Goal: Task Accomplishment & Management: Complete application form

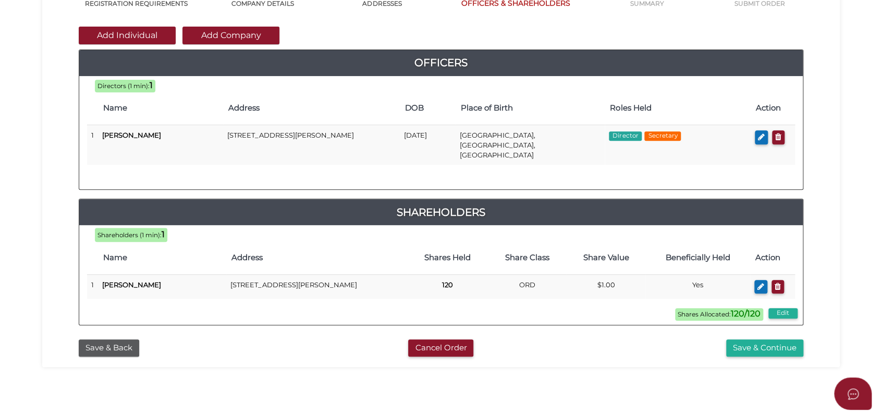
scroll to position [301, 0]
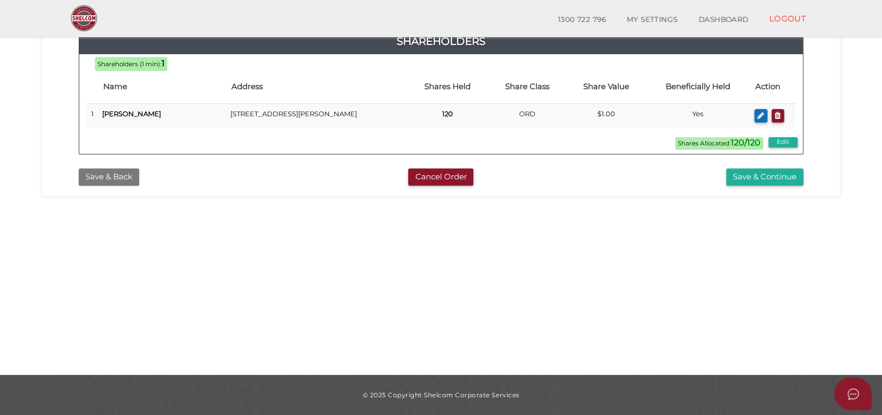
click at [120, 168] on button "Save & Back" at bounding box center [109, 176] width 60 height 17
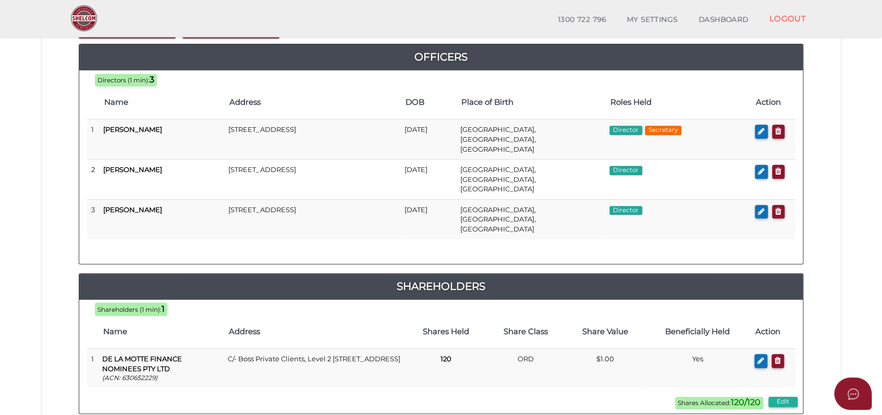
scroll to position [116, 0]
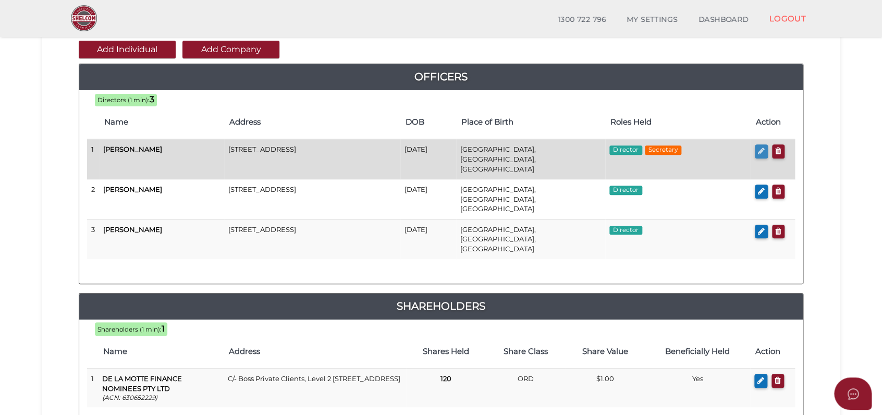
click at [759, 150] on icon "button" at bounding box center [761, 151] width 7 height 8
checkbox input "true"
type input "36352991753493"
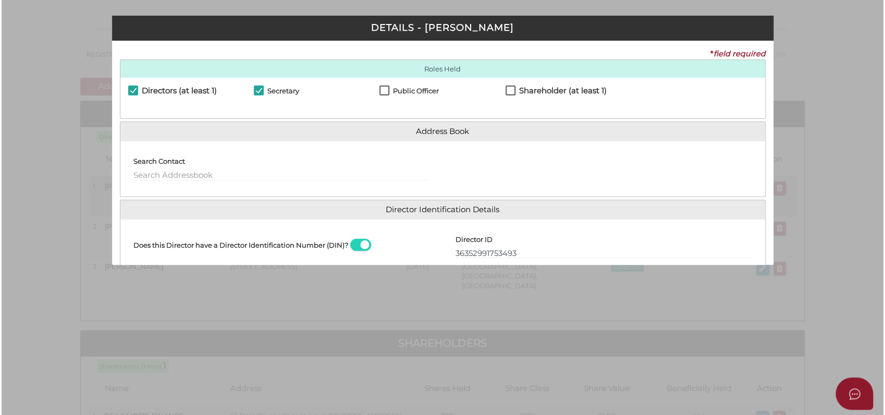
scroll to position [0, 0]
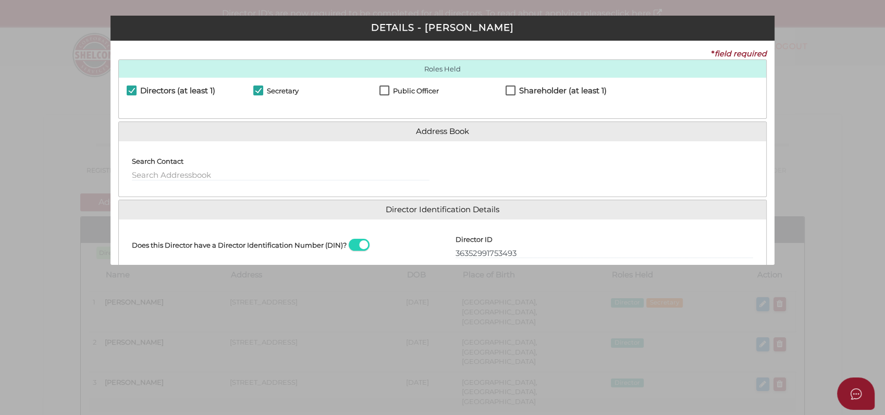
click at [508, 92] on label "Shareholder (at least 1)" at bounding box center [556, 93] width 101 height 13
checkbox input "true"
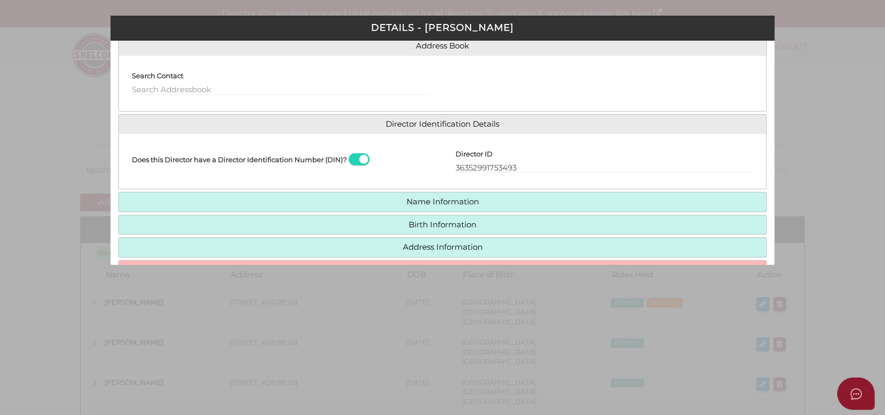
scroll to position [150, 0]
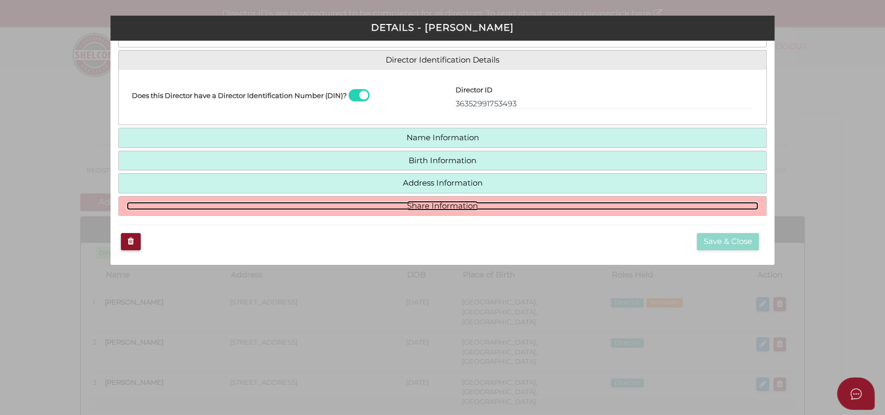
click at [447, 203] on link "Share Information" at bounding box center [443, 206] width 632 height 9
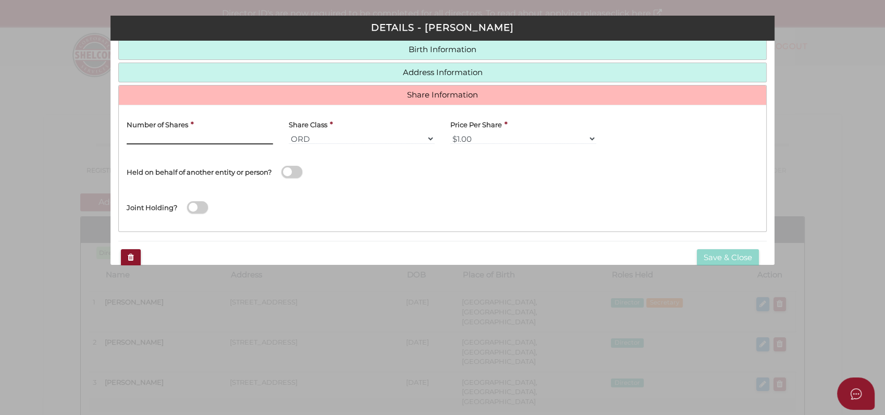
click at [203, 133] on input "Number of Shares" at bounding box center [200, 138] width 146 height 11
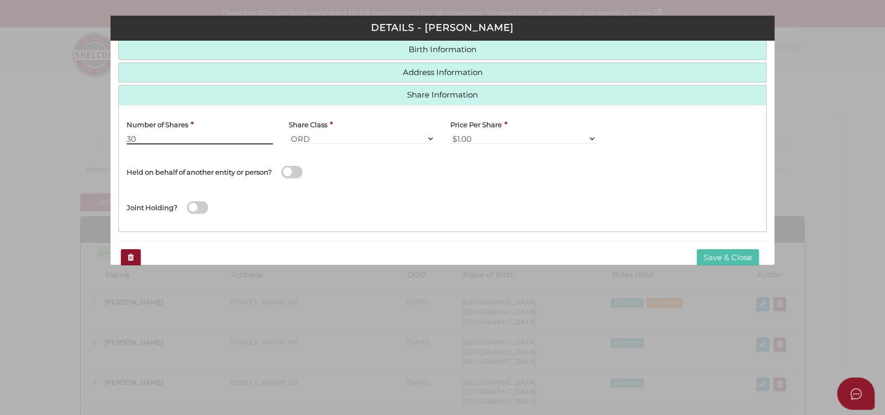
type input "30"
click at [711, 255] on button "Save & Close" at bounding box center [728, 257] width 62 height 17
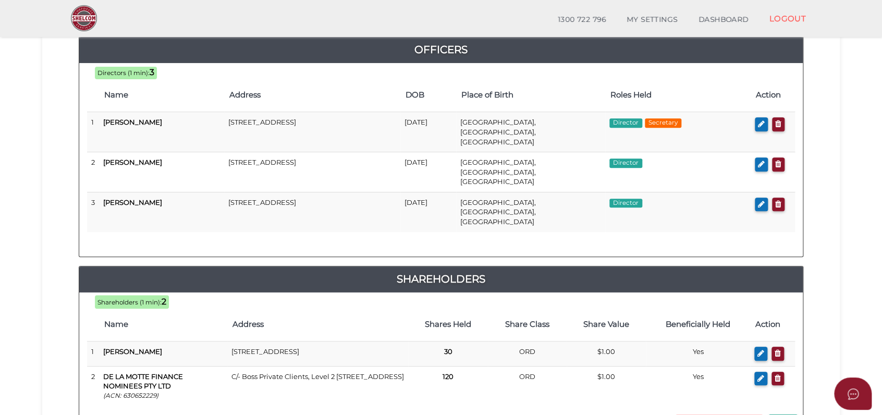
scroll to position [116, 0]
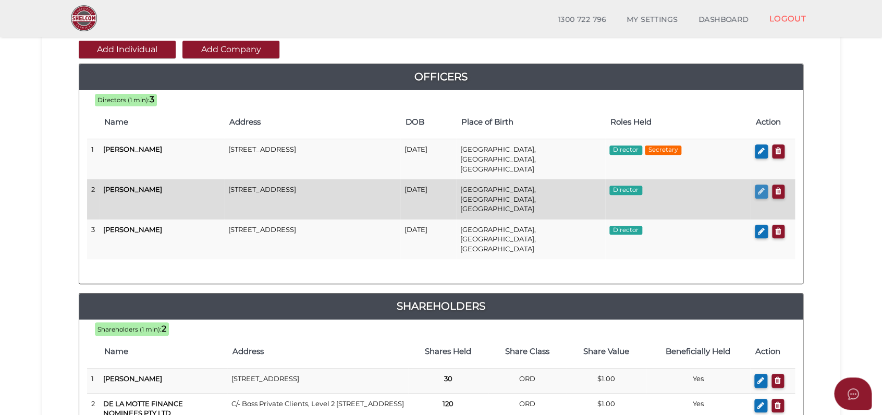
click at [759, 187] on icon "button" at bounding box center [761, 191] width 7 height 8
checkbox input "true"
type input "36418317188614"
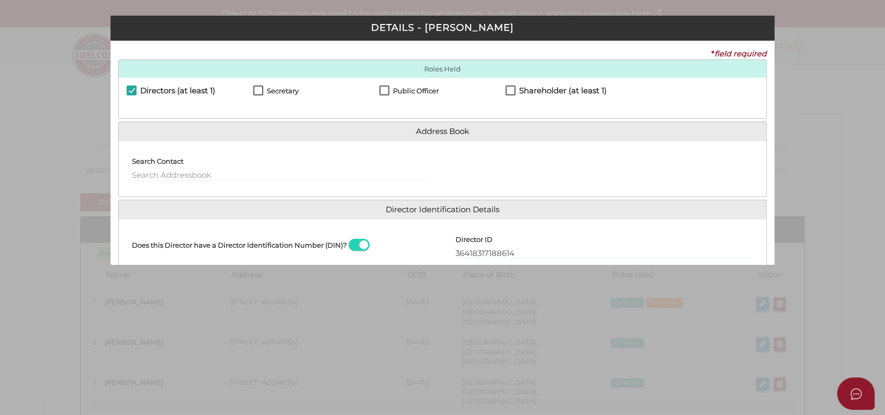
click at [506, 89] on label "Shareholder (at least 1)" at bounding box center [556, 93] width 101 height 13
checkbox input "true"
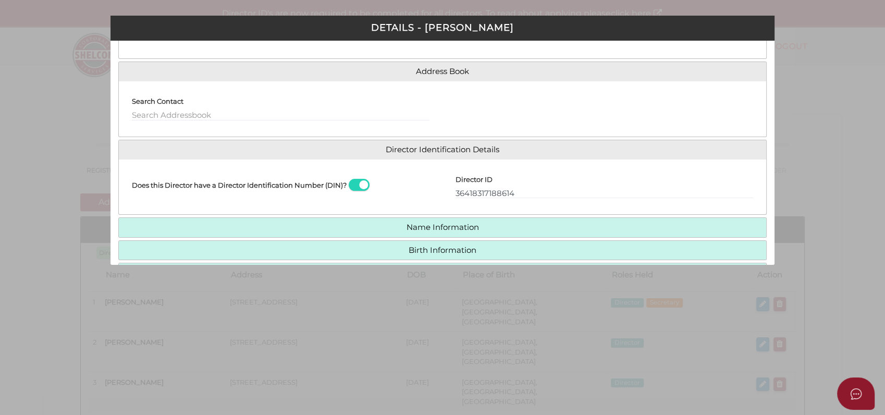
scroll to position [150, 0]
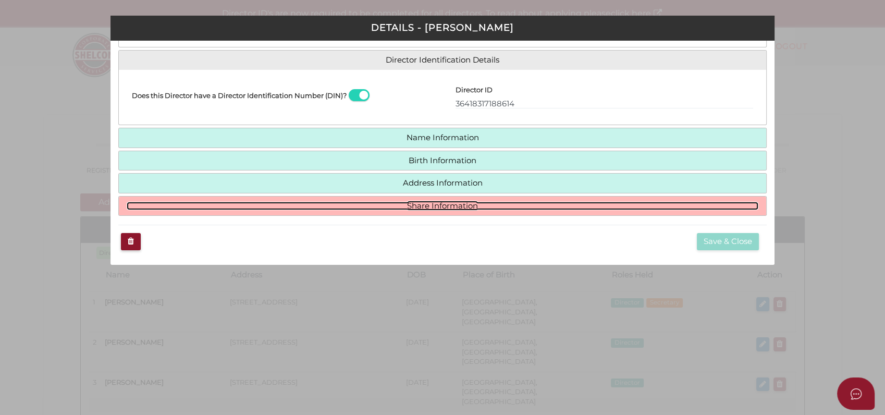
click at [413, 204] on link "Share Information" at bounding box center [443, 206] width 632 height 9
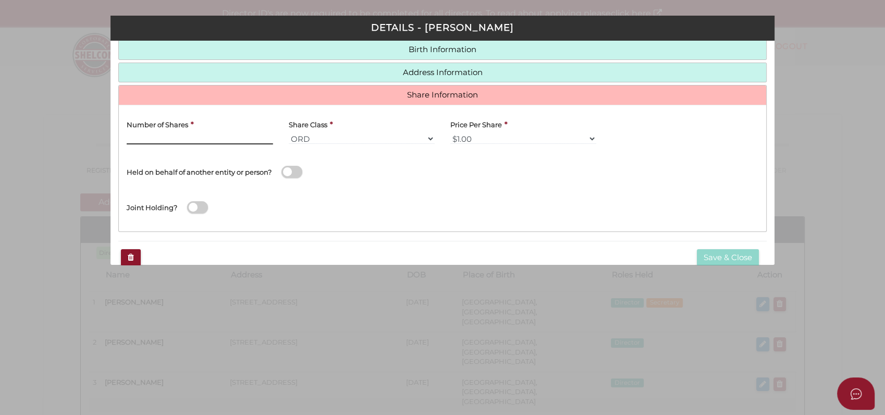
click at [213, 133] on input "Number of Shares" at bounding box center [200, 138] width 146 height 11
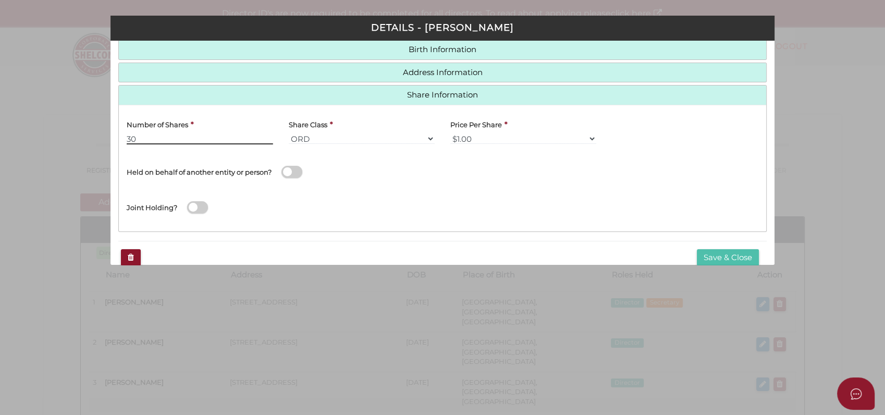
type input "30"
click at [708, 255] on button "Save & Close" at bounding box center [728, 257] width 62 height 17
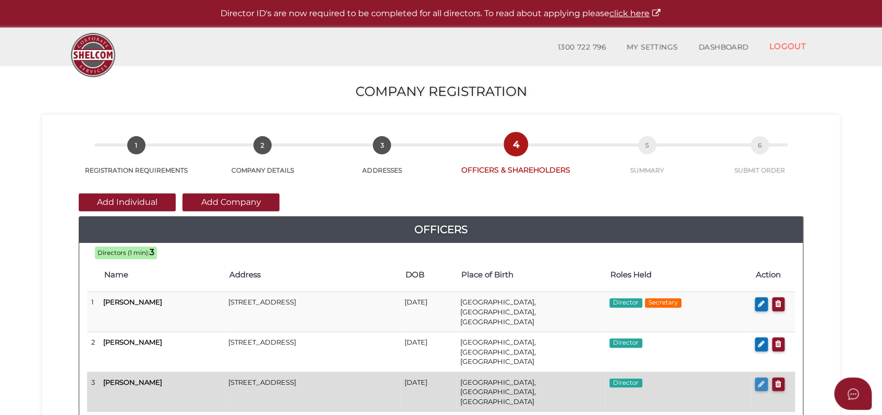
click at [763, 380] on icon "button" at bounding box center [761, 384] width 7 height 8
checkbox input "true"
type input "36015115920655"
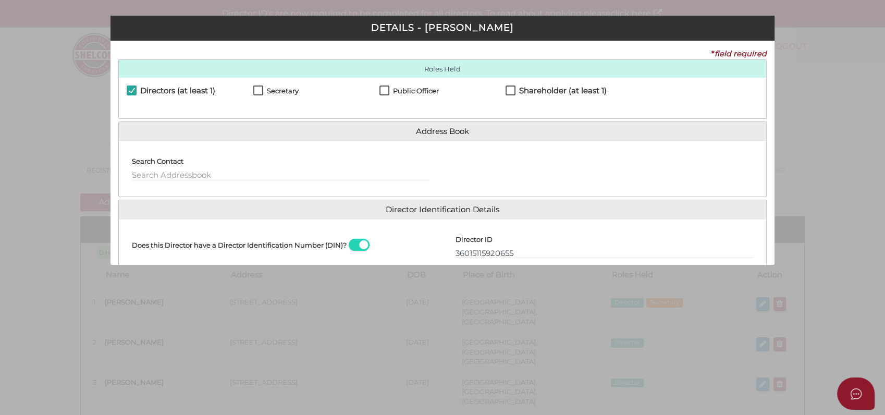
click at [508, 90] on label "Shareholder (at least 1)" at bounding box center [556, 93] width 101 height 13
checkbox input "true"
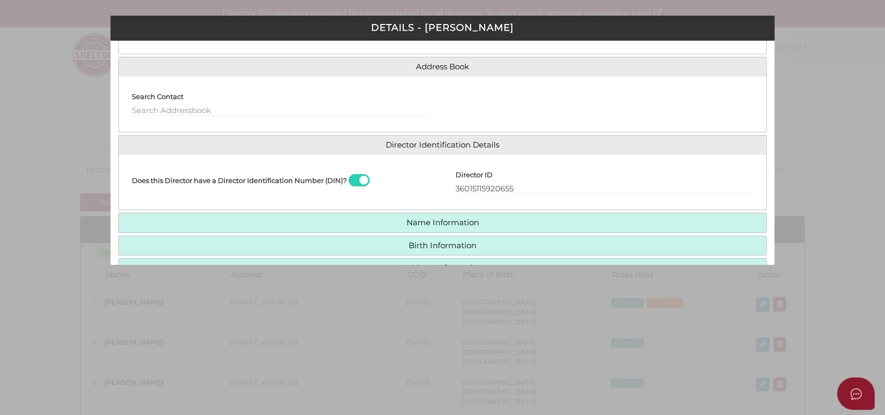
scroll to position [150, 0]
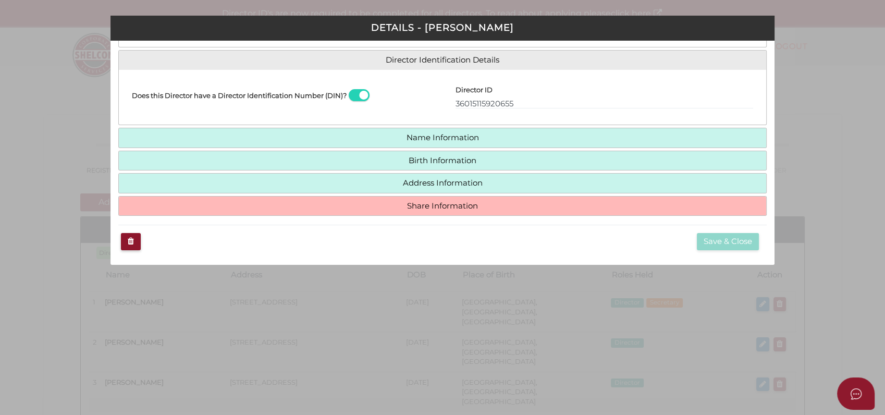
click at [290, 211] on h4 "Share Information" at bounding box center [442, 206] width 647 height 19
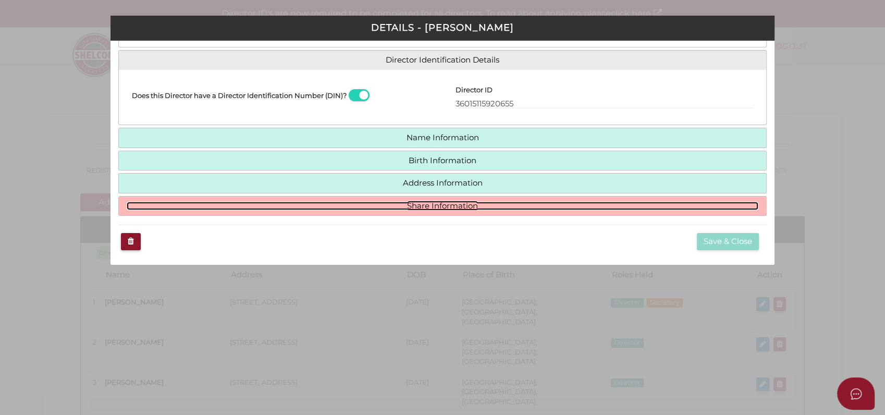
click at [450, 203] on link "Share Information" at bounding box center [443, 206] width 632 height 9
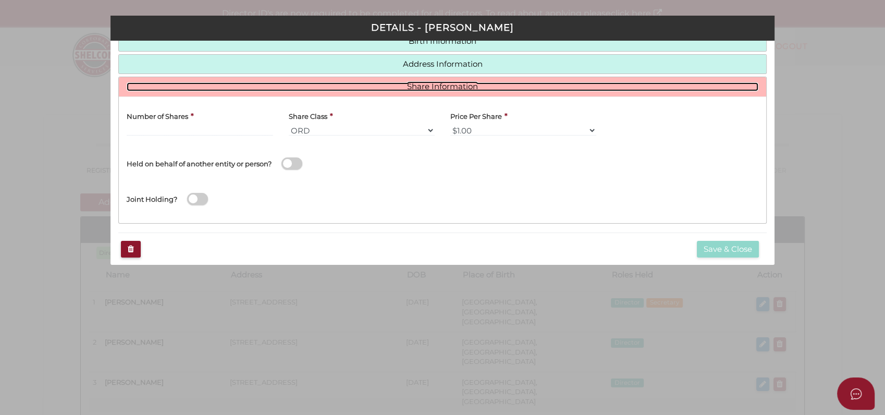
scroll to position [165, 0]
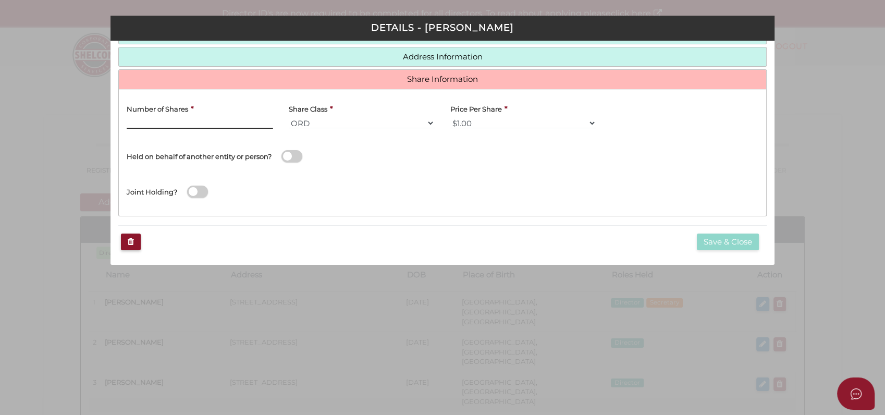
click at [235, 118] on input "Number of Shares" at bounding box center [200, 122] width 146 height 11
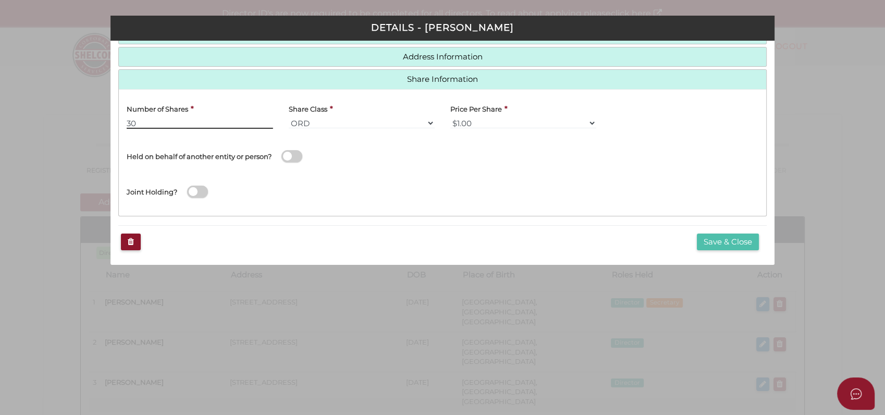
type input "30"
click at [698, 240] on button "Save & Close" at bounding box center [728, 242] width 62 height 17
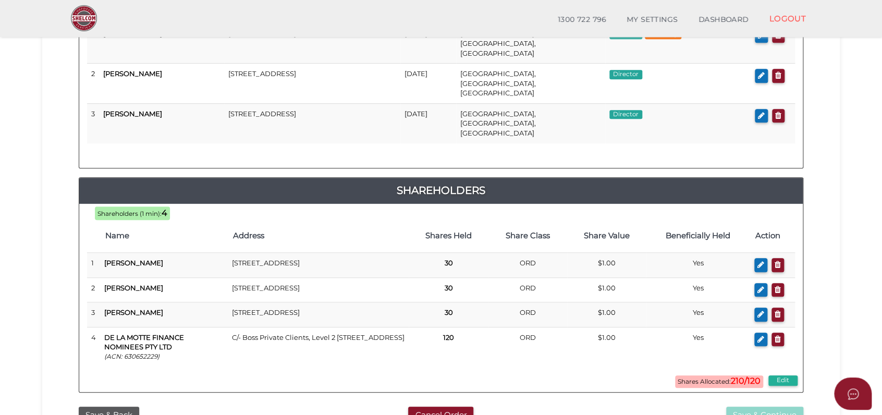
scroll to position [289, 0]
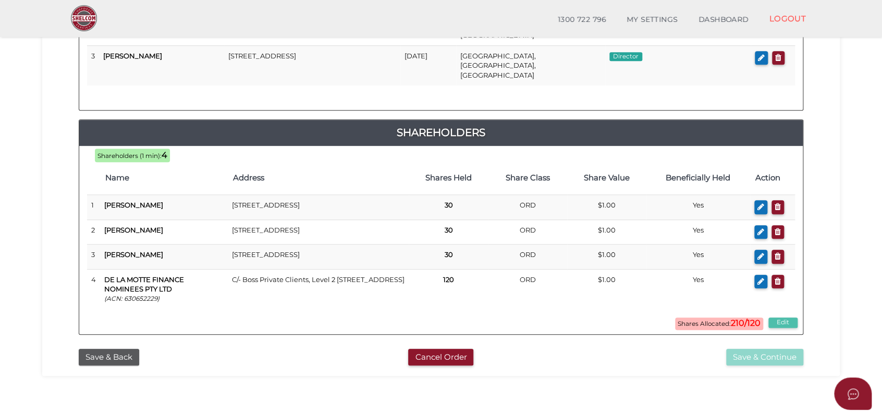
click at [780, 317] on button "Edit" at bounding box center [782, 322] width 29 height 10
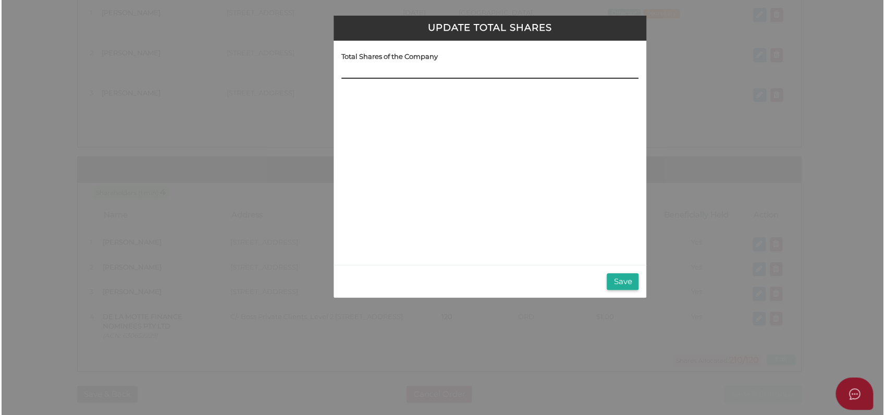
scroll to position [0, 0]
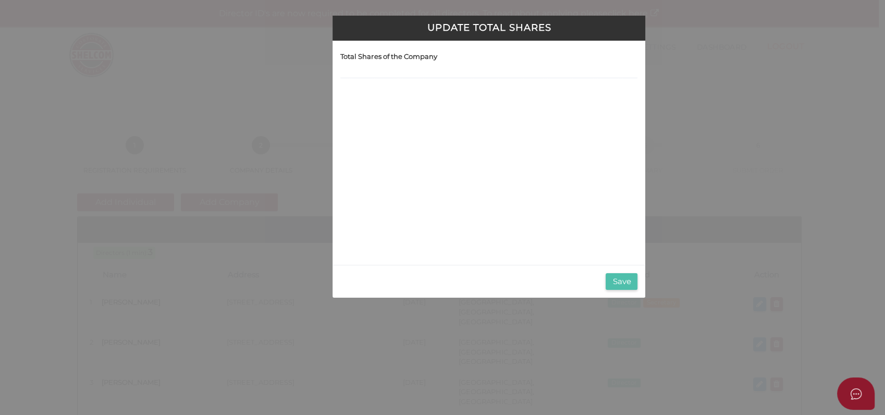
click at [619, 277] on button "Save" at bounding box center [622, 281] width 32 height 17
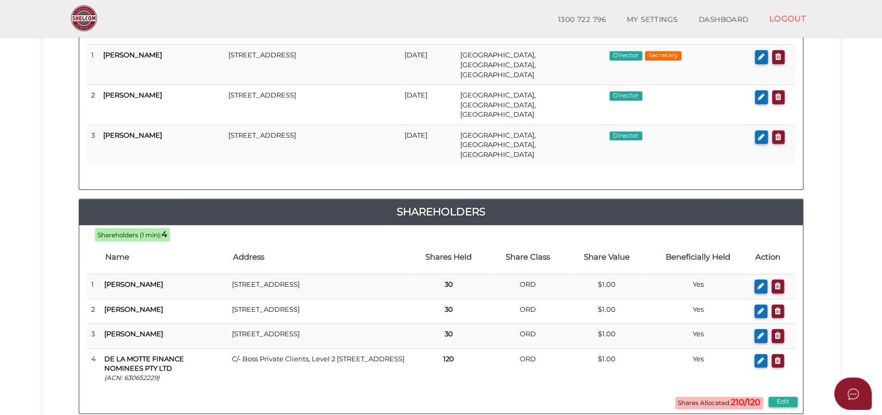
scroll to position [289, 0]
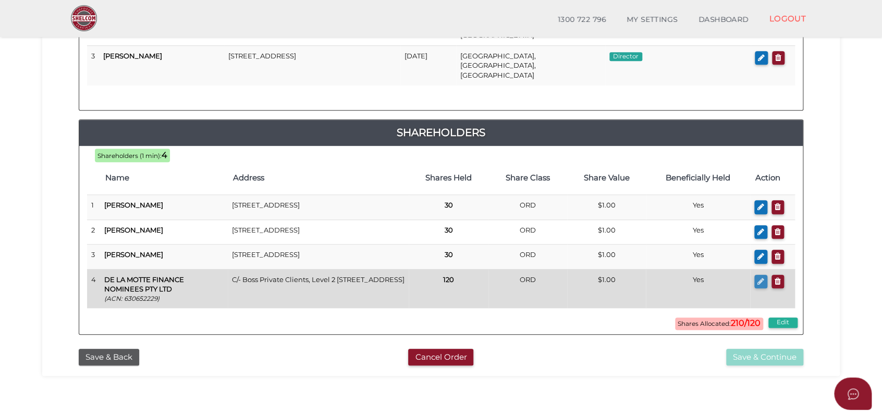
click at [759, 277] on icon "button" at bounding box center [760, 281] width 7 height 8
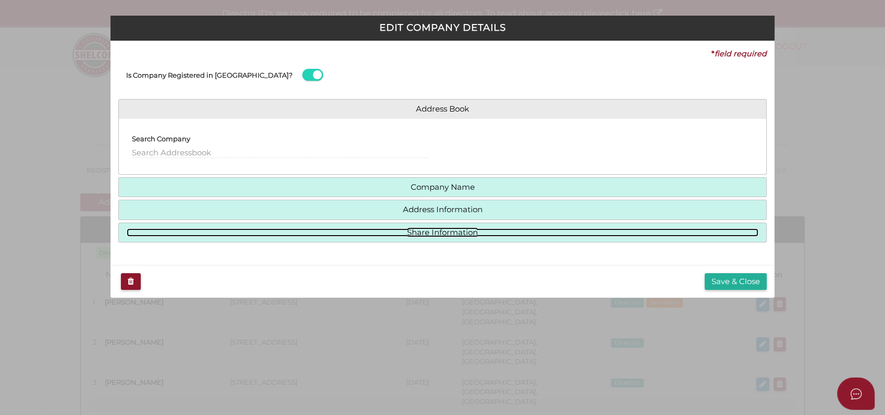
click at [425, 229] on link "Share Information" at bounding box center [443, 232] width 632 height 9
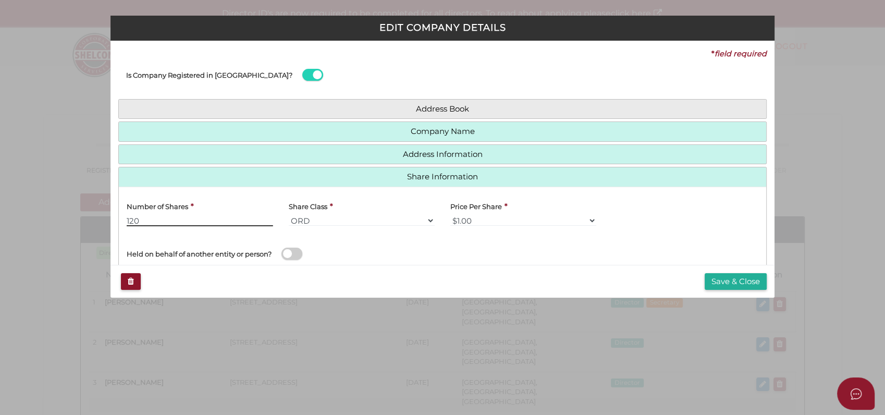
drag, startPoint x: 178, startPoint y: 221, endPoint x: 102, endPoint y: 215, distance: 76.8
click at [91, 223] on div "EDIT COMPANY DETAILS * field required Is Company Registered in Australia? Addre…" at bounding box center [442, 207] width 885 height 415
type input "30"
click at [717, 285] on button "Save & Close" at bounding box center [736, 281] width 62 height 17
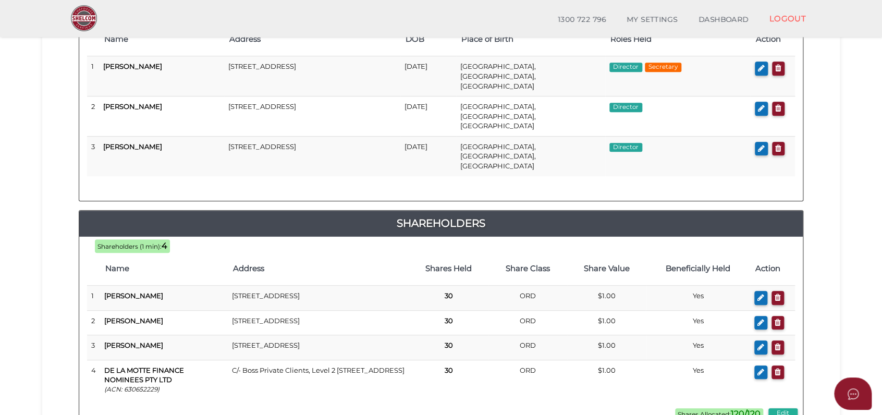
scroll to position [320, 0]
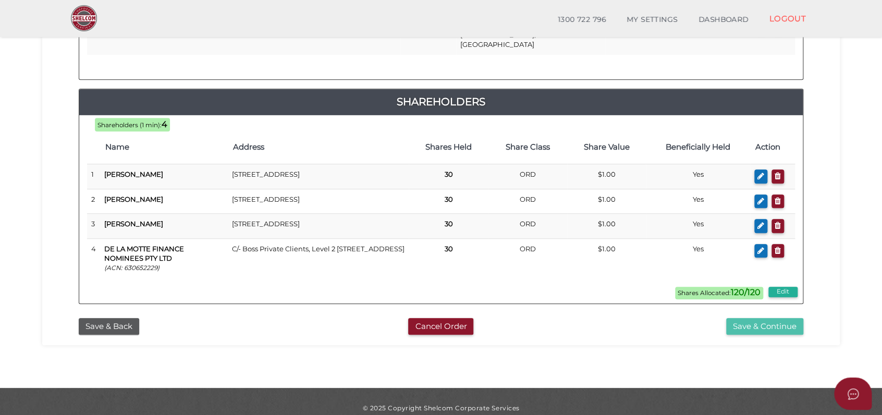
click at [789, 318] on button "Save & Continue" at bounding box center [764, 326] width 77 height 17
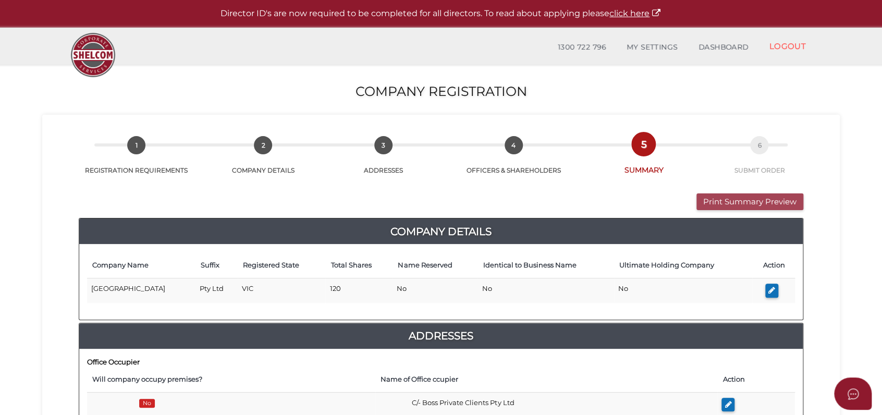
click at [788, 206] on button "Print Summary Preview" at bounding box center [749, 201] width 107 height 17
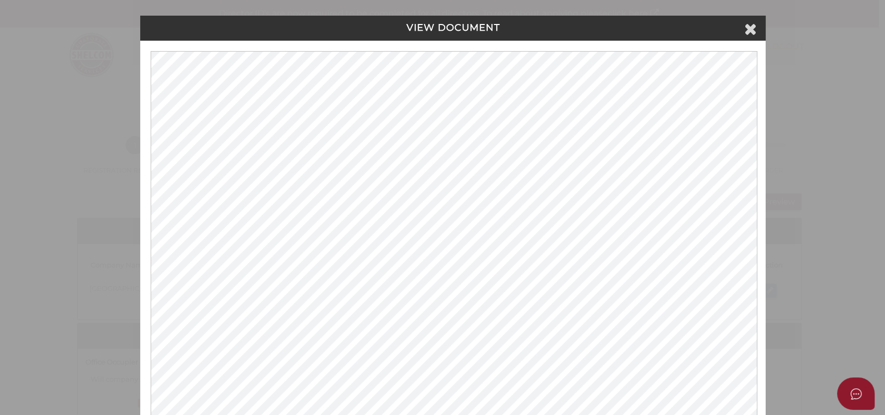
click at [819, 227] on div "VIEW DOCUMENT Please click here to view this document in a new tab." at bounding box center [442, 207] width 885 height 415
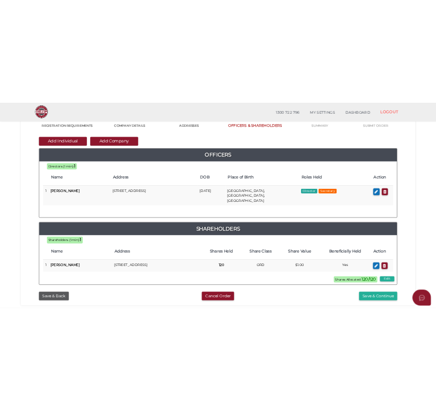
scroll to position [116, 0]
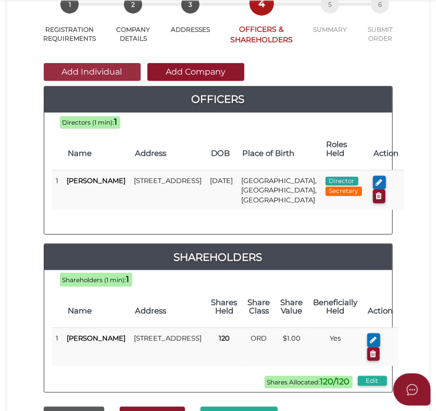
click at [83, 69] on button "Add Individual" at bounding box center [92, 72] width 97 height 18
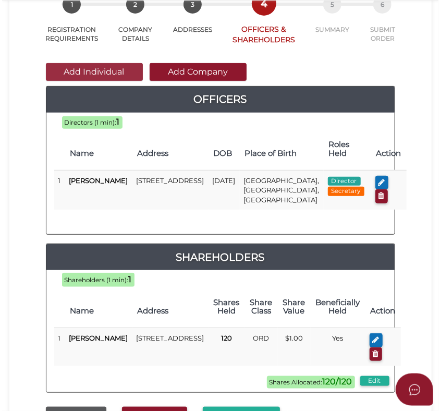
scroll to position [0, 0]
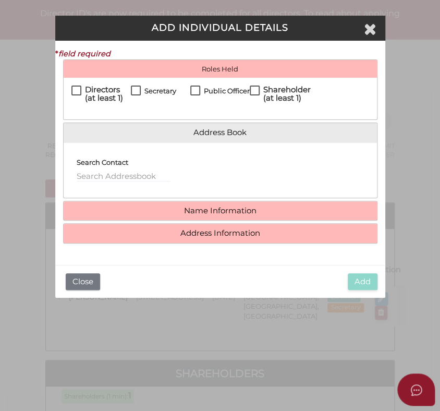
click at [77, 89] on label "Directors (at least 1)" at bounding box center [100, 91] width 59 height 13
checkbox input "true"
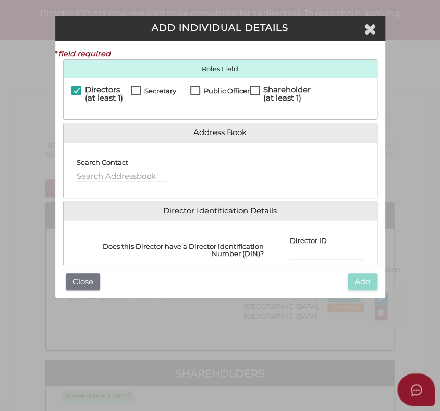
click at [250, 92] on label "Shareholder (at least 1)" at bounding box center [280, 91] width 61 height 13
checkbox input "true"
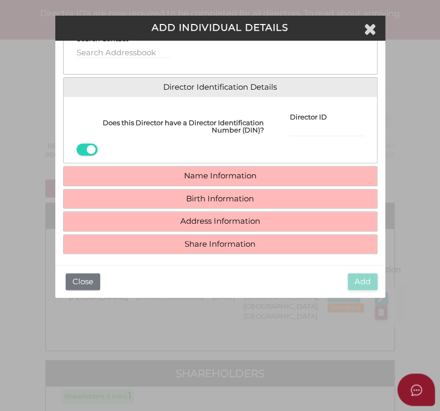
scroll to position [128, 0]
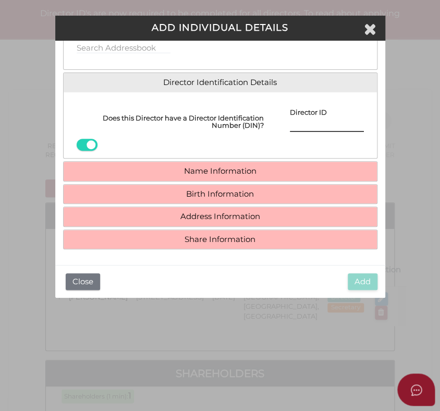
click at [331, 122] on input "Director ID" at bounding box center [327, 125] width 74 height 11
paste input "036352991753493"
type input "036352991753493"
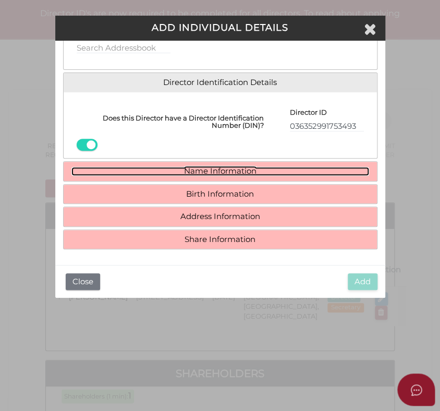
click at [195, 170] on link "Name Information" at bounding box center [220, 171] width 298 height 9
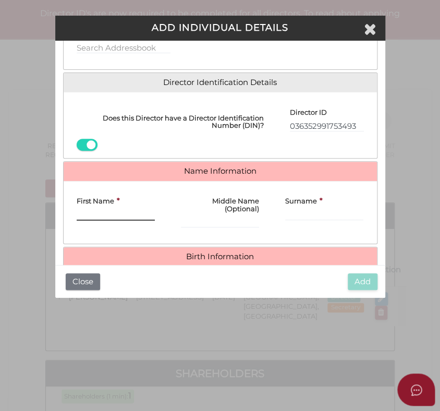
click at [115, 216] on input "First Name" at bounding box center [116, 214] width 78 height 11
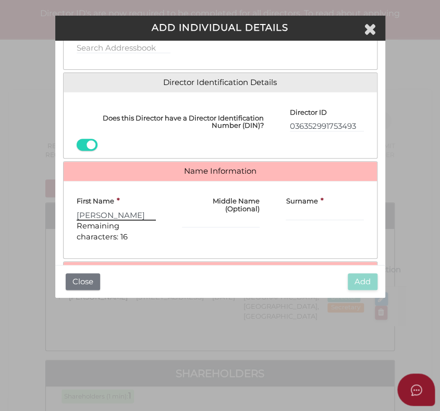
type input "John"
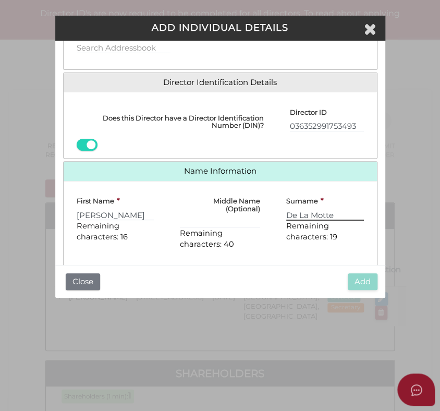
type input "De La Motte"
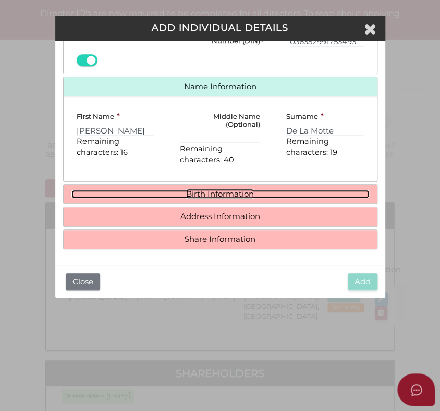
click at [187, 191] on link "Birth Information" at bounding box center [220, 194] width 298 height 9
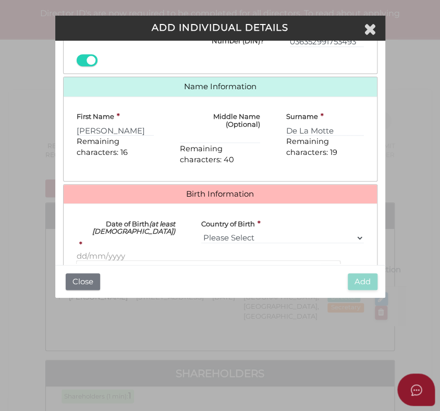
click at [108, 254] on input "Date of Birth (at least [DEMOGRAPHIC_DATA])" at bounding box center [126, 255] width 99 height 11
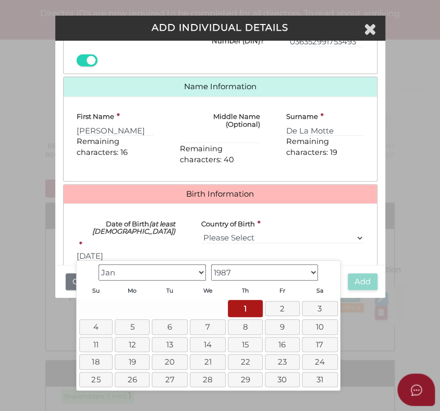
type input "[DATE]"
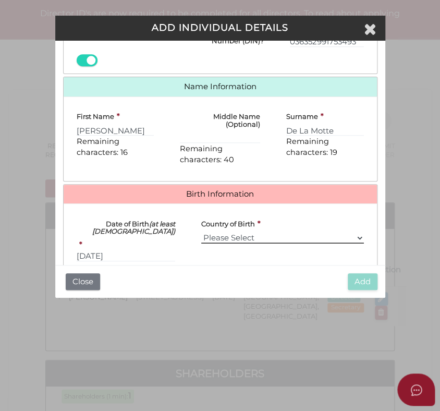
click at [254, 236] on select "Please Select v [GEOGRAPHIC_DATA] [GEOGRAPHIC_DATA] [GEOGRAPHIC_DATA] [GEOGRAPH…" at bounding box center [282, 237] width 163 height 11
select select "[GEOGRAPHIC_DATA]"
click at [201, 232] on select "Please Select v [GEOGRAPHIC_DATA] [GEOGRAPHIC_DATA] [GEOGRAPHIC_DATA] [GEOGRAPH…" at bounding box center [282, 237] width 163 height 11
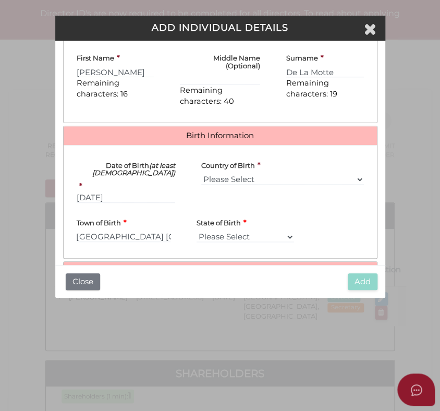
type input "Sydney"
select select "[GEOGRAPHIC_DATA]"
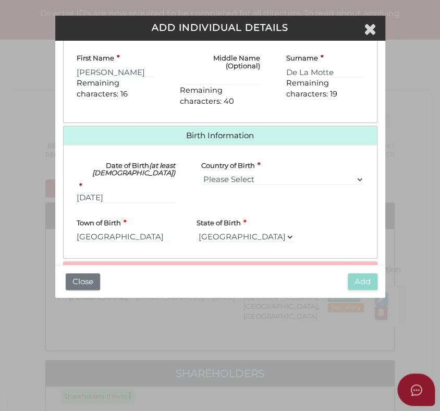
scroll to position [325, 0]
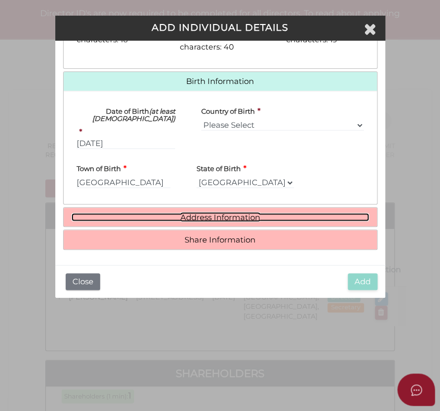
click at [190, 216] on link "Address Information" at bounding box center [220, 217] width 298 height 9
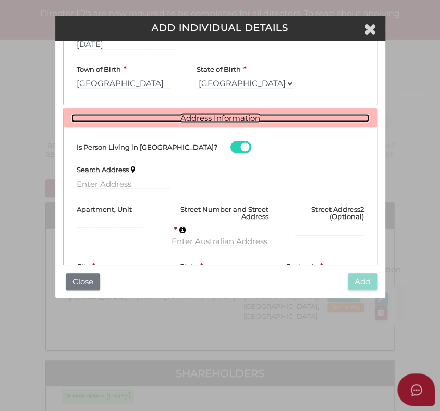
scroll to position [441, 0]
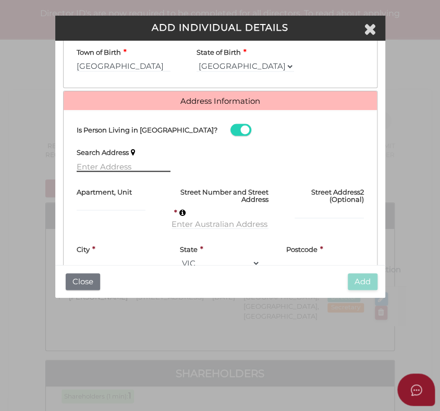
click at [115, 167] on input "text" at bounding box center [124, 165] width 94 height 11
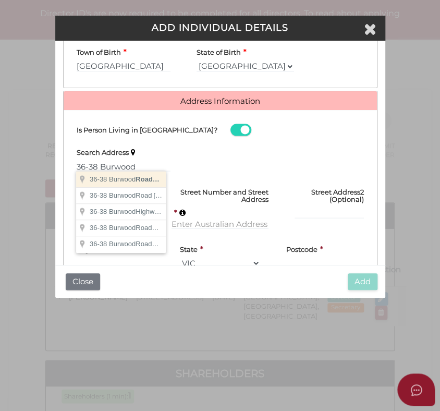
type input "36-38 Burwood Road, Hawthorn VIC, Australia"
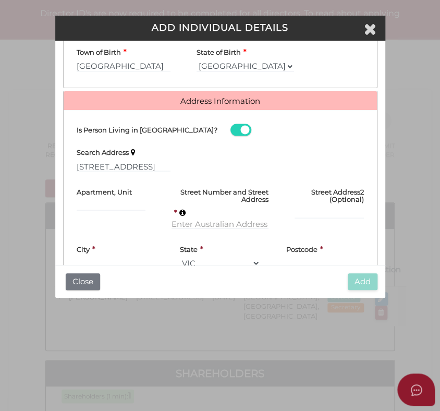
type input "36-38 Burwood Road"
type input "Hawthorn"
select select "VIC"
type input "3122"
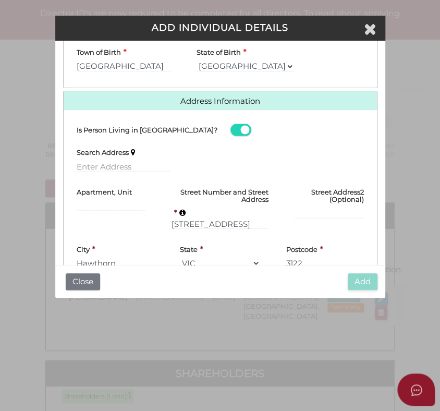
scroll to position [499, 0]
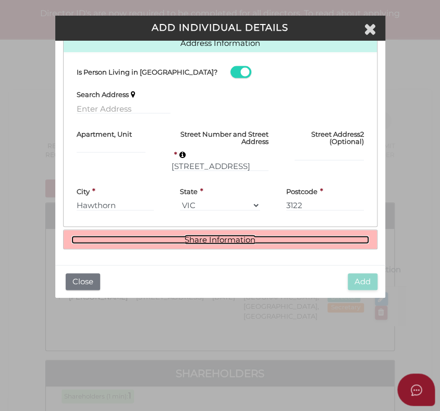
click at [186, 237] on link "Share Information" at bounding box center [220, 239] width 298 height 9
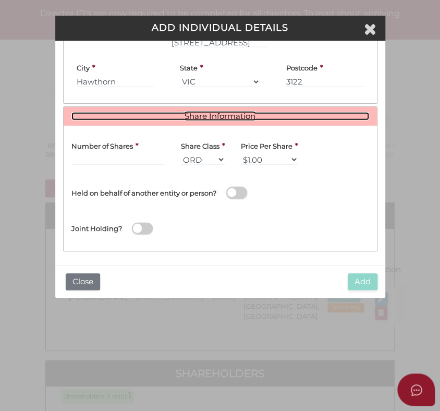
scroll to position [624, 0]
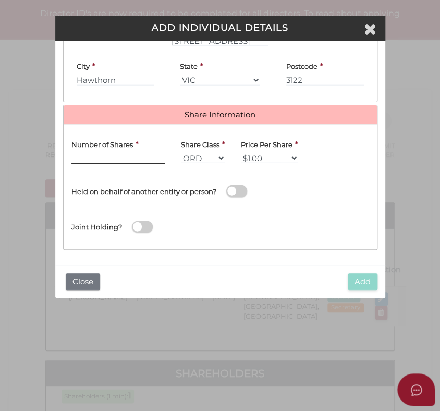
click at [125, 154] on input "text" at bounding box center [118, 157] width 94 height 11
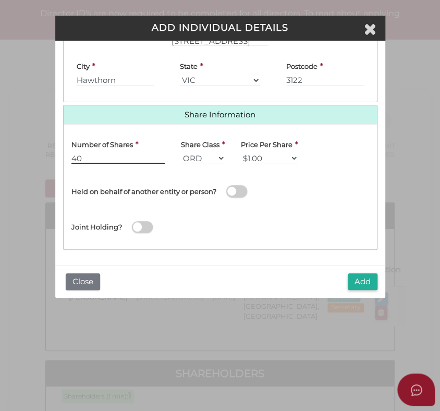
type input "40"
click at [360, 280] on button "Add" at bounding box center [363, 281] width 30 height 17
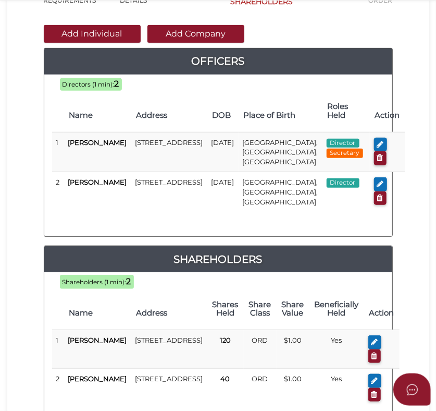
scroll to position [174, 0]
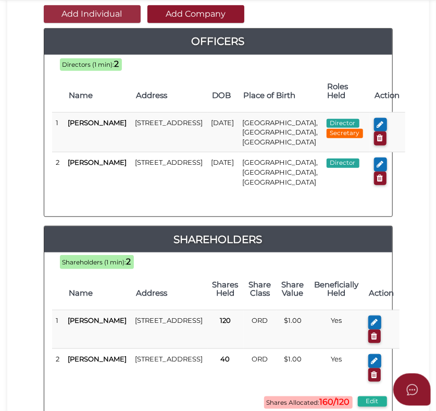
click at [104, 15] on button "Add Individual" at bounding box center [92, 14] width 97 height 18
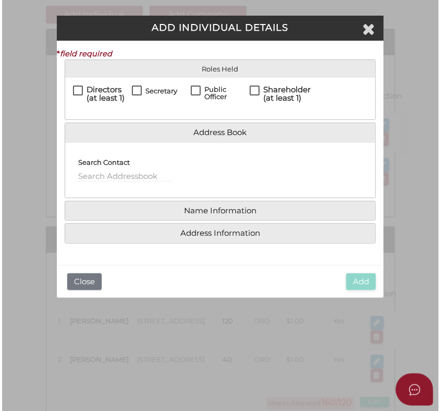
scroll to position [0, 0]
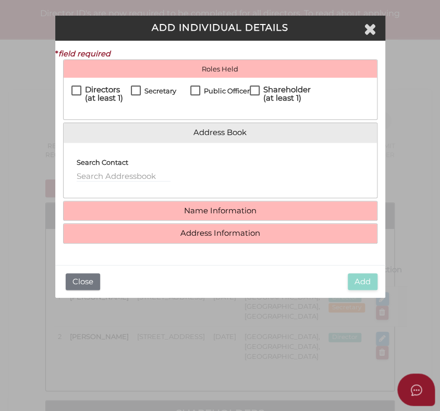
click at [76, 91] on label "Directors (at least 1)" at bounding box center [100, 91] width 59 height 13
checkbox input "true"
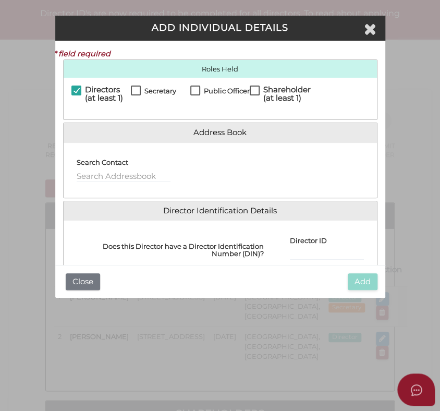
click at [250, 91] on label "Shareholder (at least 1)" at bounding box center [280, 91] width 61 height 13
checkbox input "true"
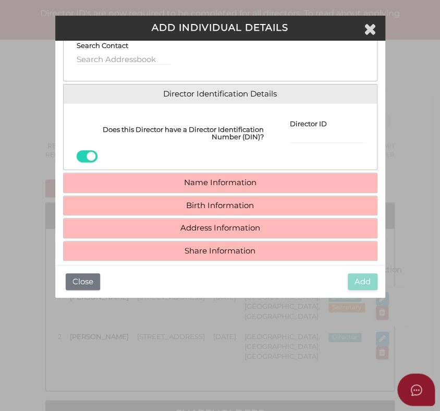
scroll to position [128, 0]
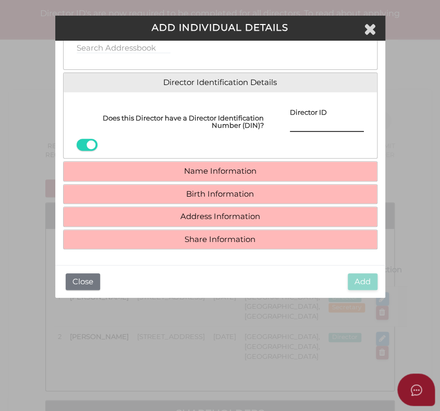
click at [297, 125] on input "Director ID" at bounding box center [327, 125] width 74 height 11
paste input "036418317188614"
type input "036418317188614"
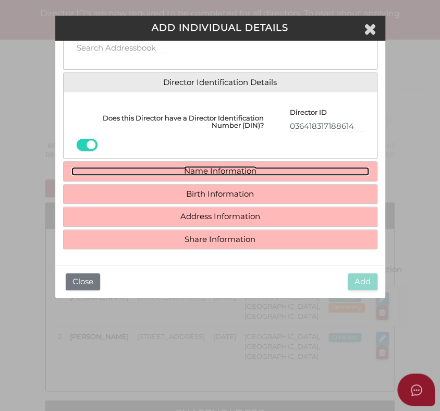
click at [224, 168] on link "Name Information" at bounding box center [220, 171] width 298 height 9
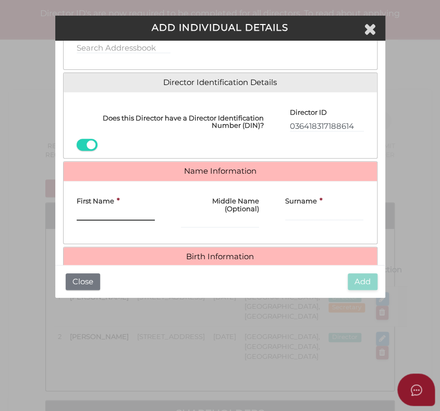
click at [108, 211] on input "First Name" at bounding box center [116, 214] width 78 height 11
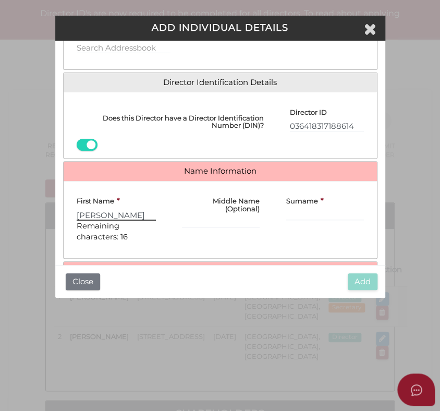
type input "[PERSON_NAME]"
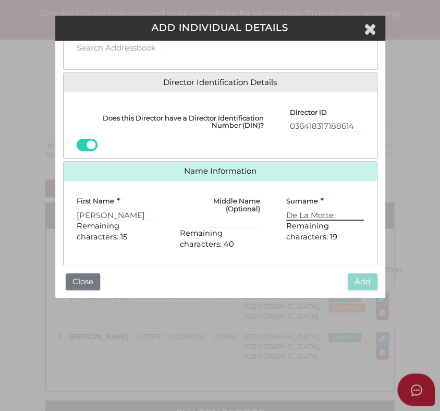
type input "De La Motte"
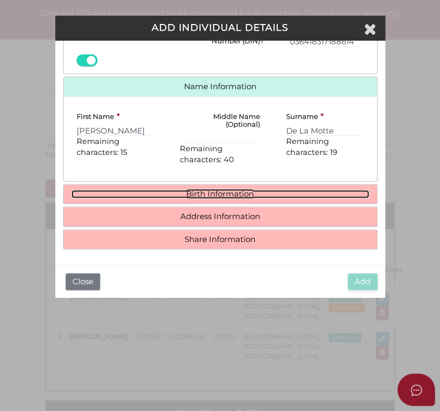
click at [199, 193] on link "Birth Information" at bounding box center [220, 194] width 298 height 9
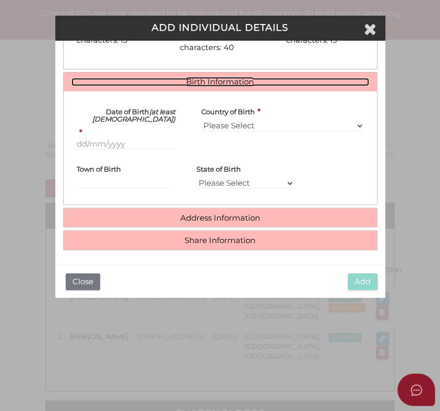
scroll to position [325, 0]
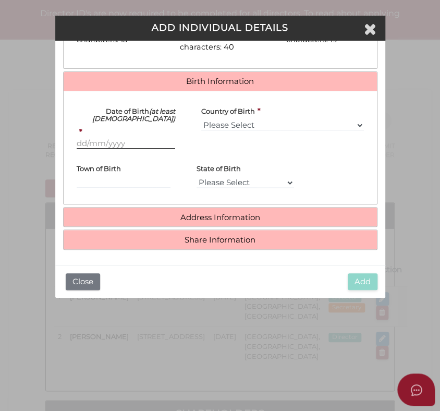
click at [136, 142] on input "Date of Birth (at least [DEMOGRAPHIC_DATA])" at bounding box center [126, 143] width 99 height 11
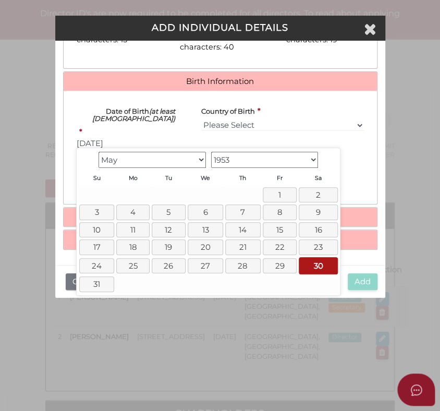
type input "[DATE]"
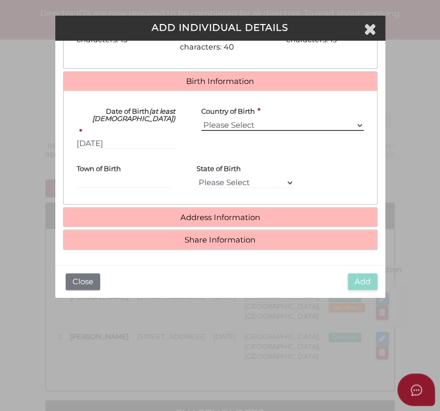
select select "[GEOGRAPHIC_DATA]"
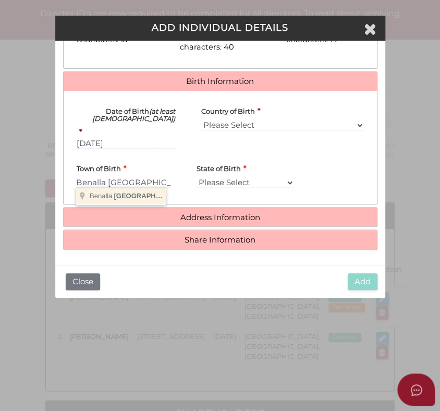
type input "Benalla"
select select "VIC"
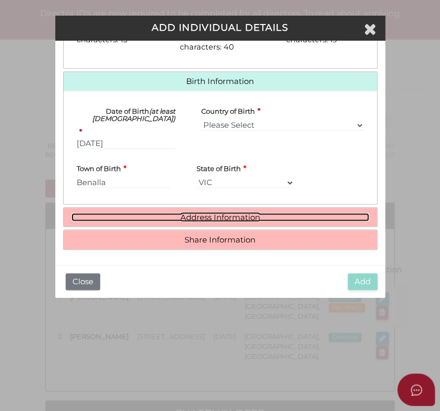
click at [219, 215] on link "Address Information" at bounding box center [220, 217] width 298 height 9
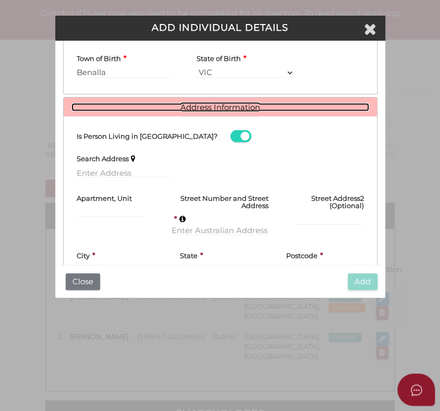
scroll to position [441, 0]
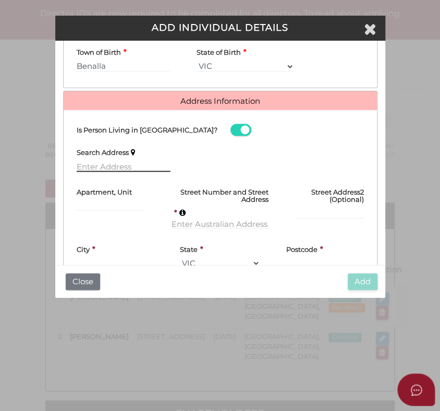
click at [83, 164] on input "text" at bounding box center [124, 165] width 94 height 11
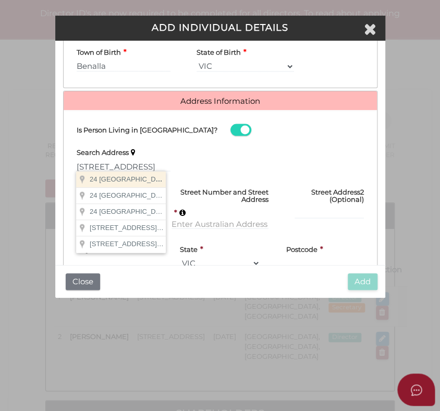
type input "[STREET_ADDRESS]"
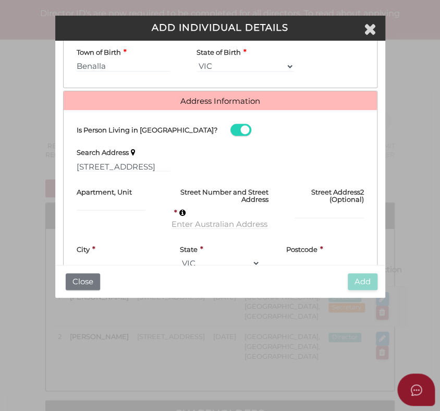
type input "[STREET_ADDRESS]"
type input "Mont [PERSON_NAME]"
select select "VIC"
type input "3127"
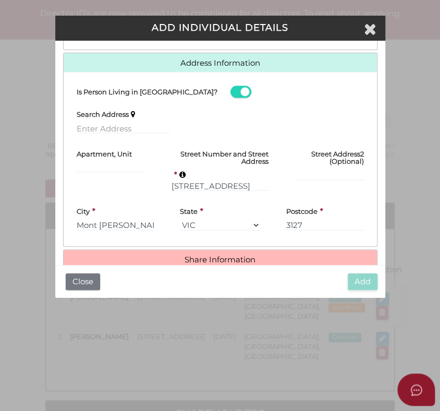
scroll to position [499, 0]
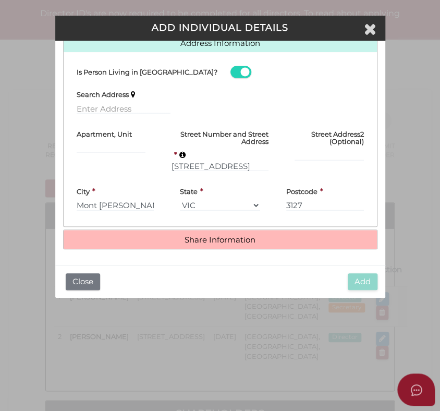
click at [195, 243] on h4 "Share Information" at bounding box center [220, 239] width 313 height 19
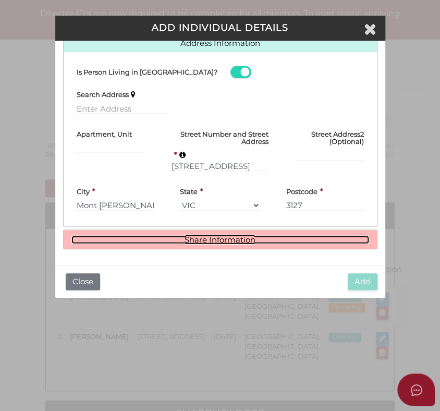
click at [196, 239] on link "Share Information" at bounding box center [220, 239] width 298 height 9
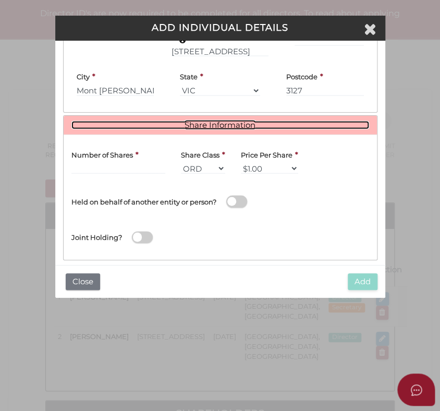
scroll to position [624, 0]
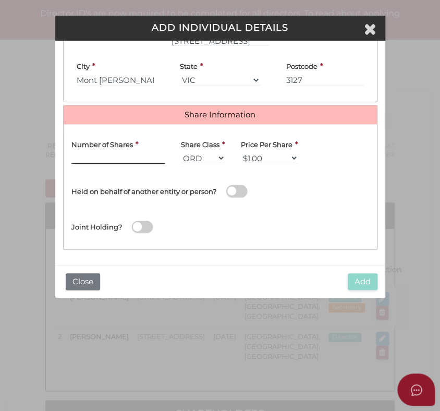
click at [124, 155] on input "text" at bounding box center [118, 157] width 94 height 11
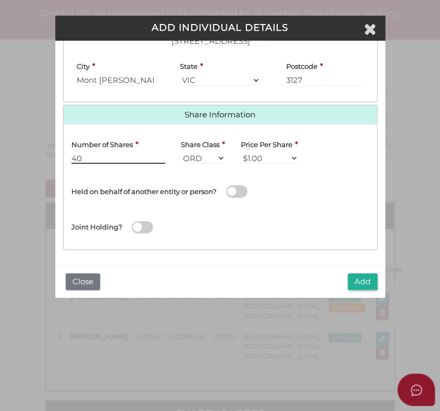
type input "40"
click at [360, 282] on button "Add" at bounding box center [363, 281] width 30 height 17
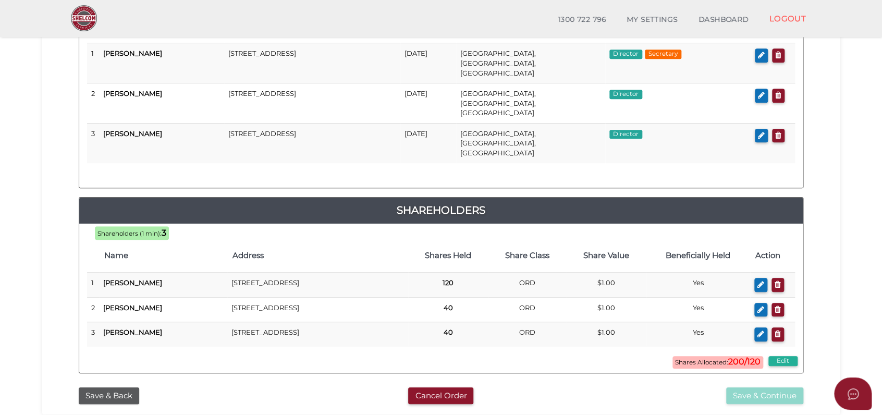
scroll to position [231, 0]
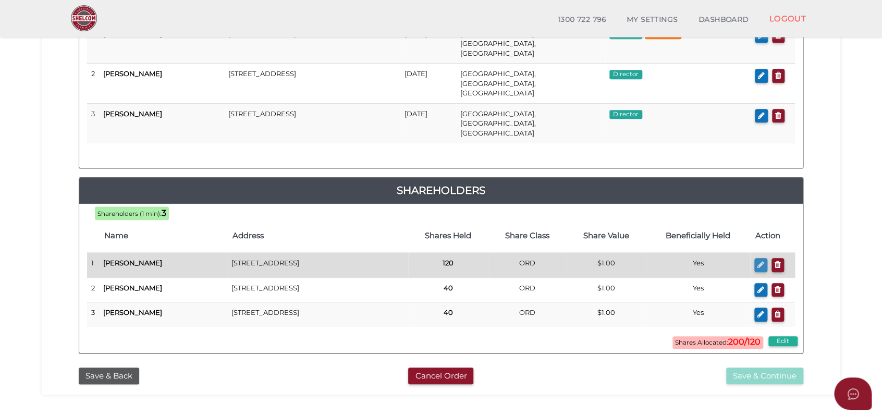
click at [439, 261] on icon "button" at bounding box center [760, 265] width 7 height 8
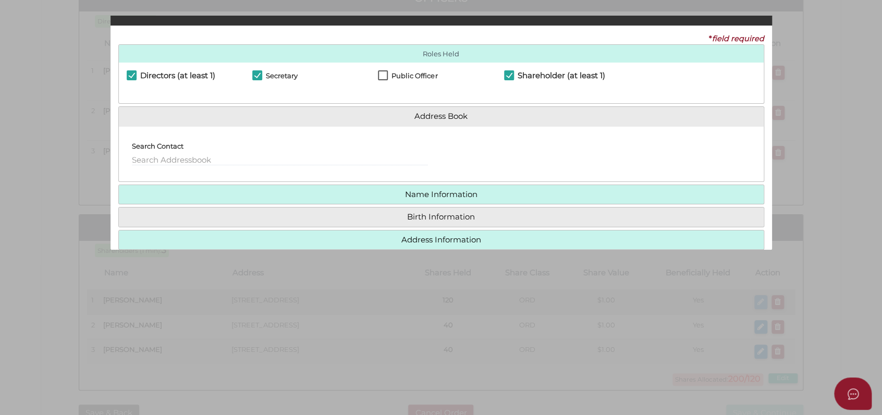
checkbox input "true"
type input "36451758198552"
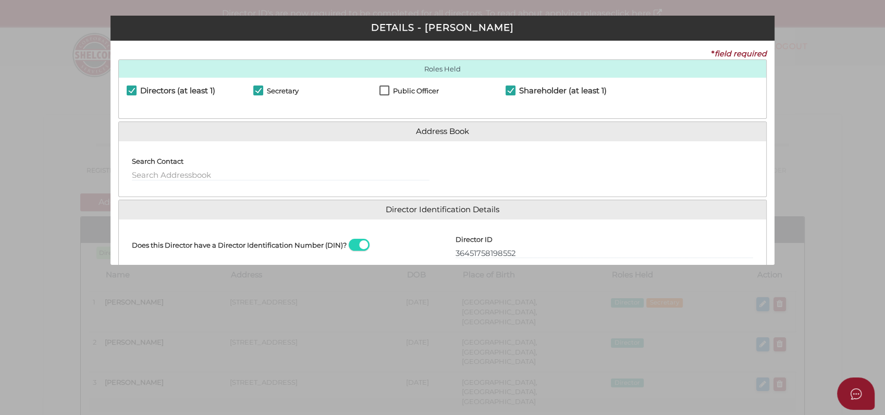
scroll to position [150, 0]
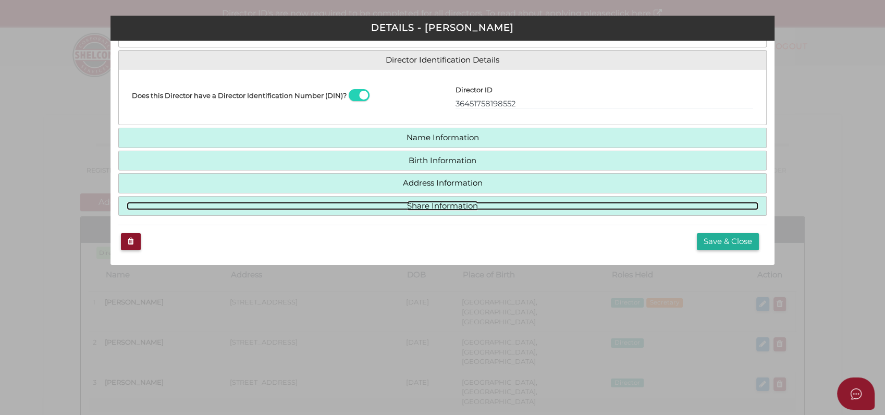
click at [413, 206] on link "Share Information" at bounding box center [443, 206] width 632 height 9
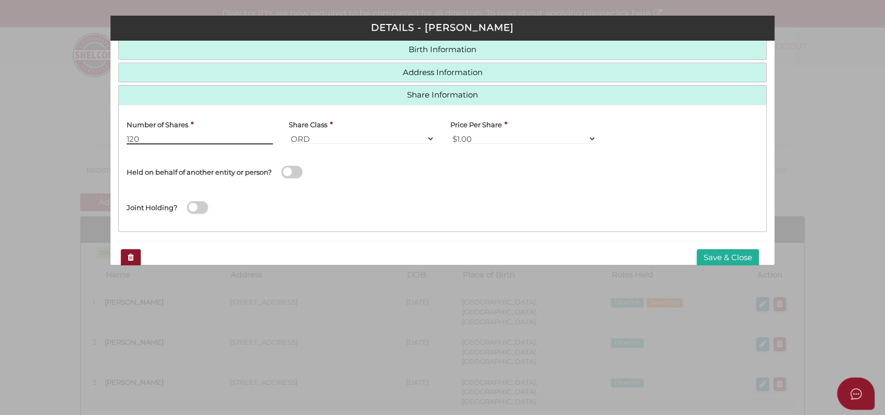
drag, startPoint x: 154, startPoint y: 139, endPoint x: 0, endPoint y: 125, distance: 154.4
click at [0, 134] on html "Shelcom is loading Processing Payment...Please Wait... Director ID's are now re…" at bounding box center [442, 207] width 885 height 415
type input "40"
click at [439, 255] on button "Save & Close" at bounding box center [728, 257] width 62 height 17
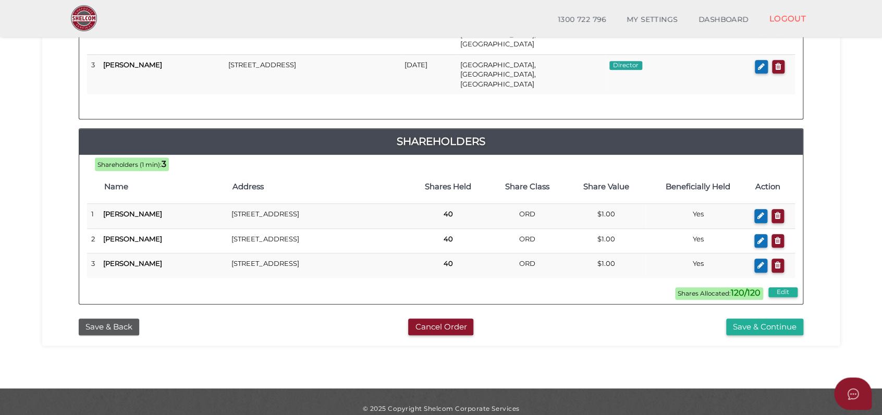
scroll to position [223, 0]
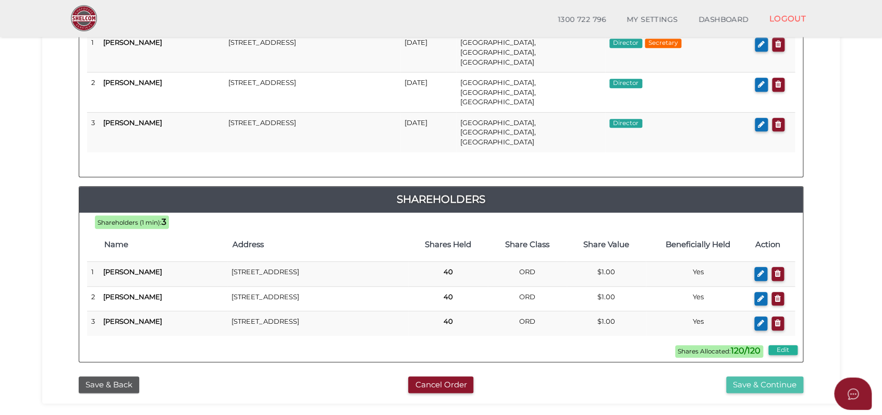
click at [785, 376] on button "Save & Continue" at bounding box center [764, 384] width 77 height 17
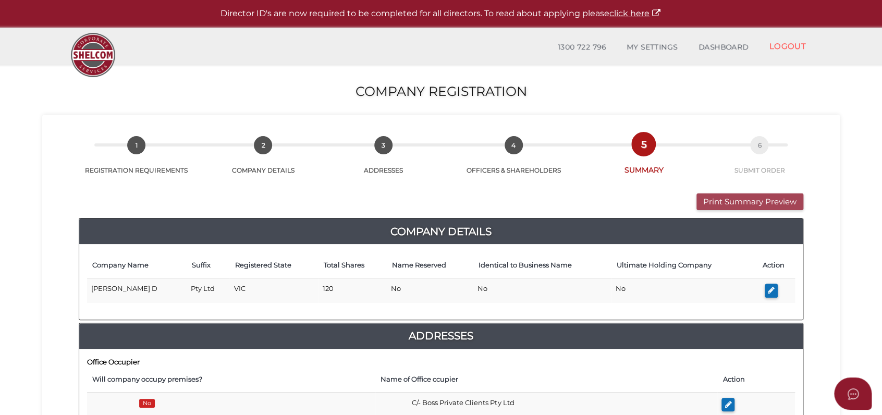
click at [748, 202] on button "Print Summary Preview" at bounding box center [749, 201] width 107 height 17
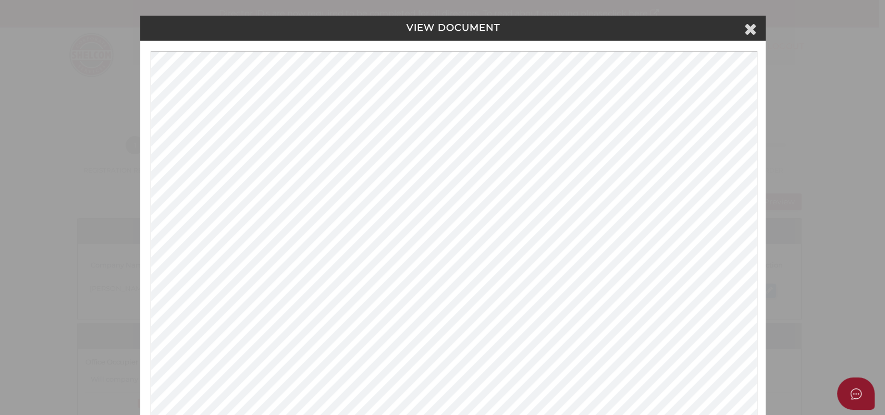
click at [838, 130] on div "VIEW DOCUMENT Please click here to view this document in a new tab." at bounding box center [442, 207] width 885 height 415
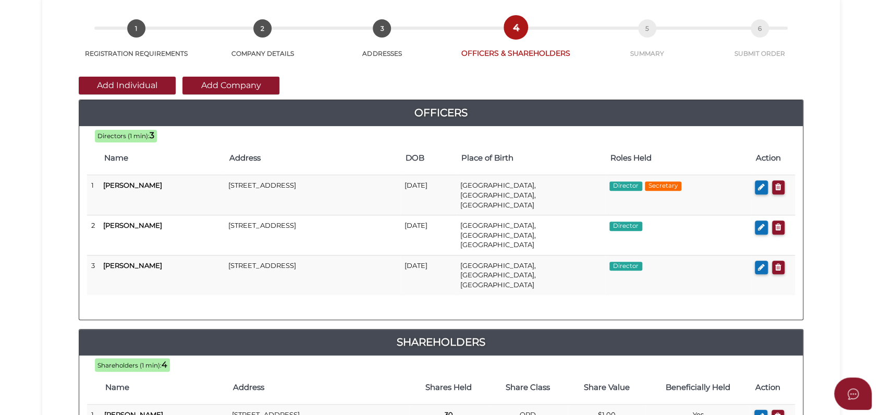
scroll to position [231, 0]
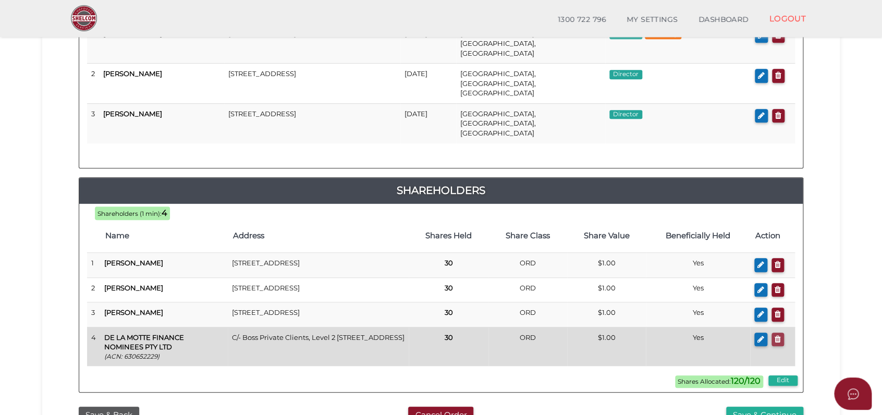
click at [778, 335] on icon "button" at bounding box center [778, 339] width 6 height 8
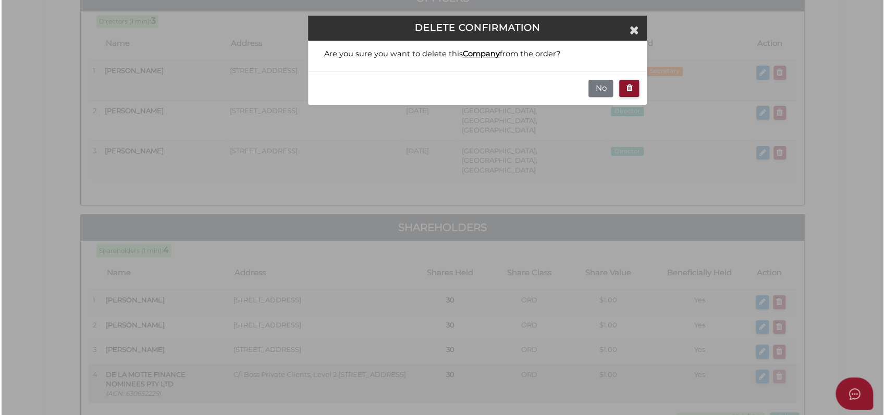
scroll to position [0, 0]
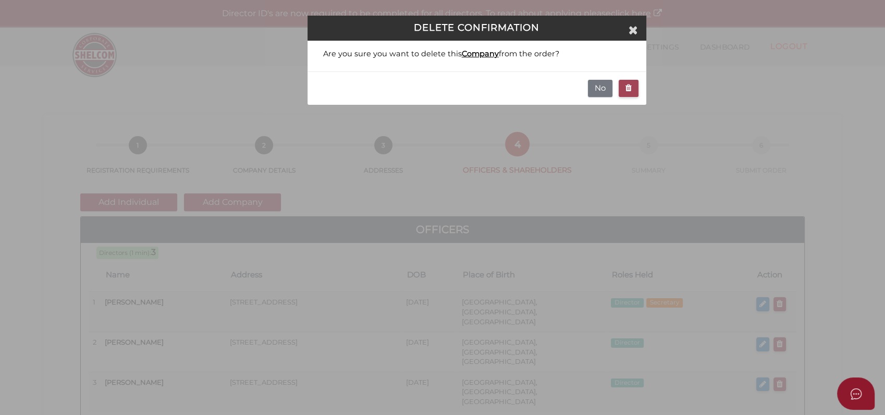
click at [625, 88] on icon "button" at bounding box center [628, 88] width 6 height 8
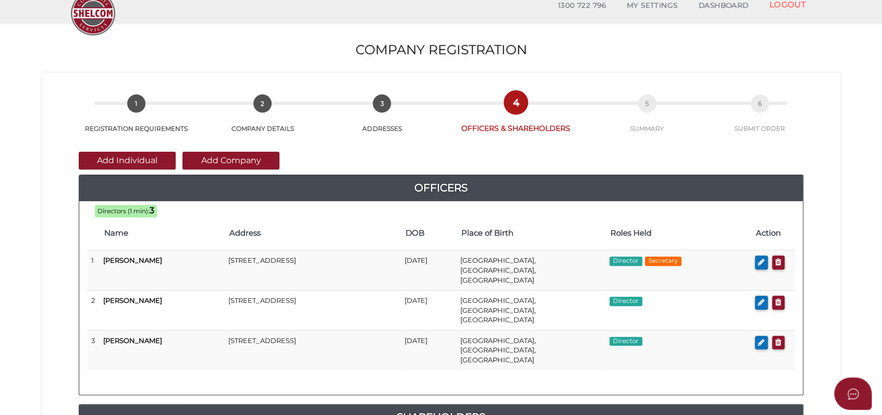
scroll to position [280, 0]
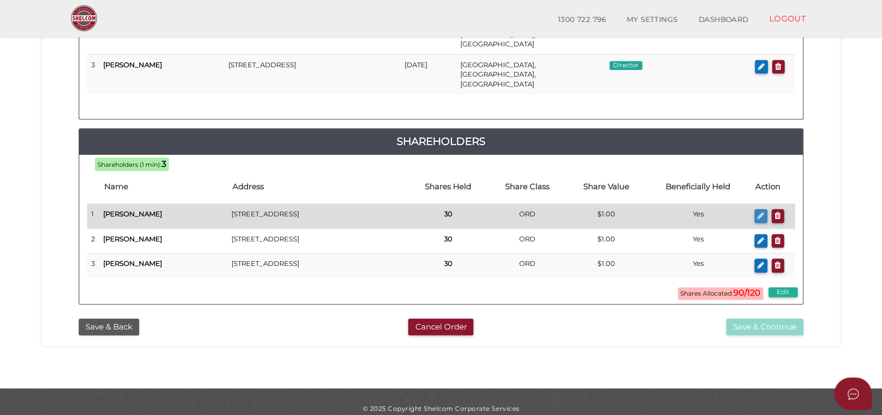
click at [762, 212] on icon "button" at bounding box center [760, 216] width 7 height 8
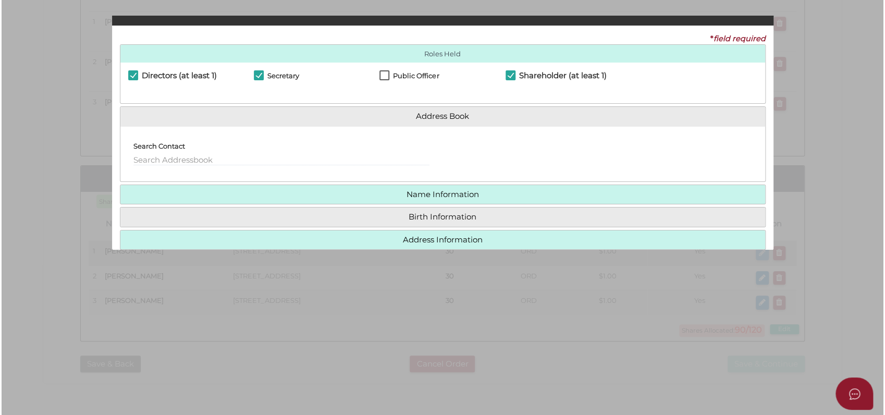
scroll to position [0, 0]
checkbox input "true"
type input "36352991753493"
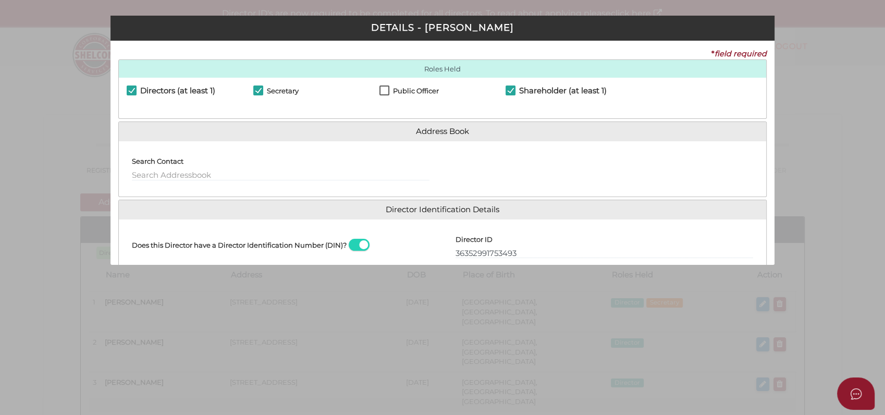
scroll to position [150, 0]
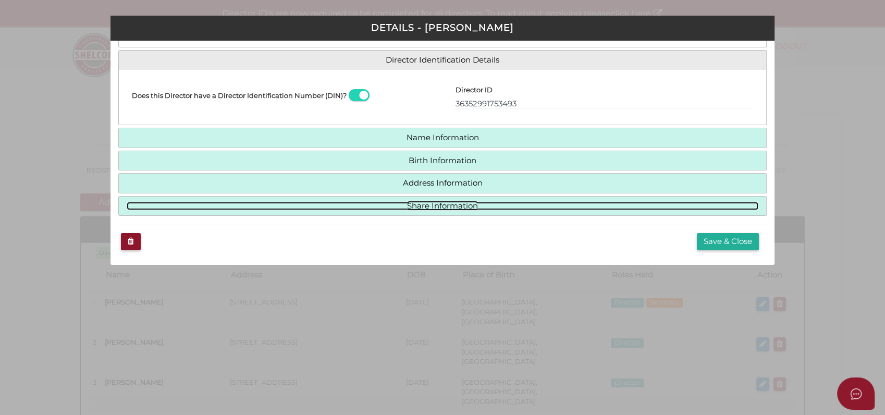
click at [407, 204] on link "Share Information" at bounding box center [443, 206] width 632 height 9
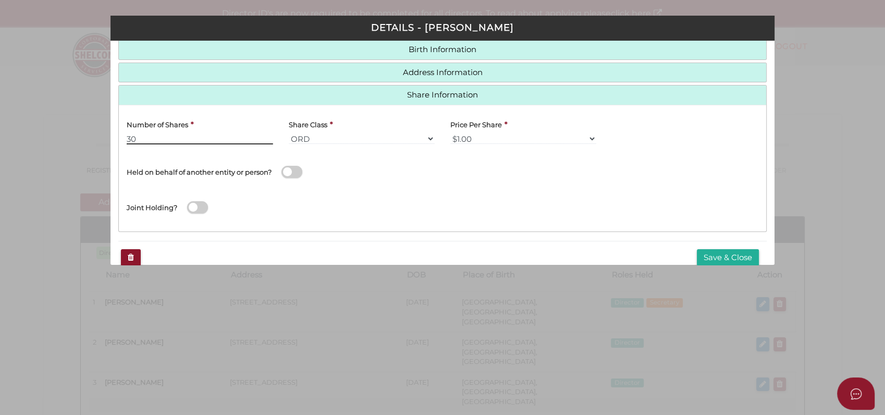
drag, startPoint x: 146, startPoint y: 139, endPoint x: 0, endPoint y: 112, distance: 148.4
click at [0, 120] on html "Shelcom is loading Processing Payment...Please Wait... Director ID's are now re…" at bounding box center [442, 207] width 885 height 415
type input "40"
click at [736, 258] on button "Save & Close" at bounding box center [728, 257] width 62 height 17
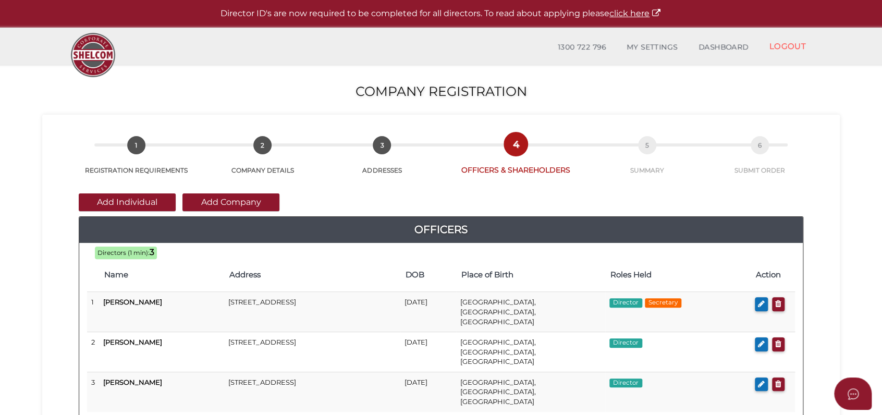
scroll to position [280, 0]
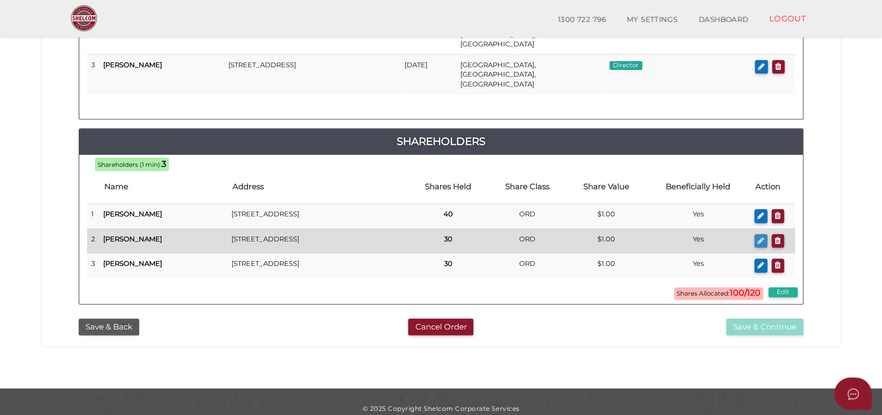
click at [761, 237] on icon "button" at bounding box center [760, 241] width 7 height 8
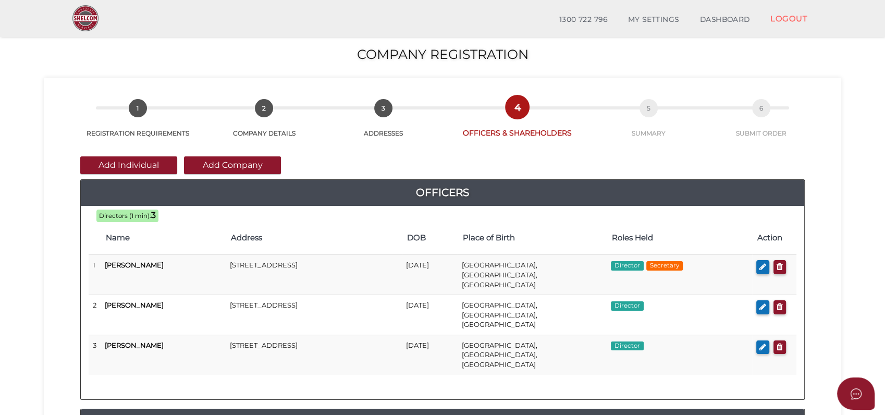
checkbox input "true"
type input "36418317188614"
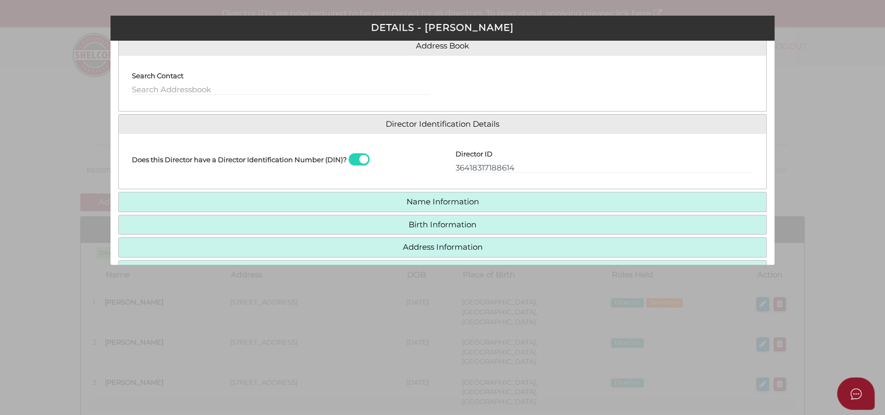
scroll to position [150, 0]
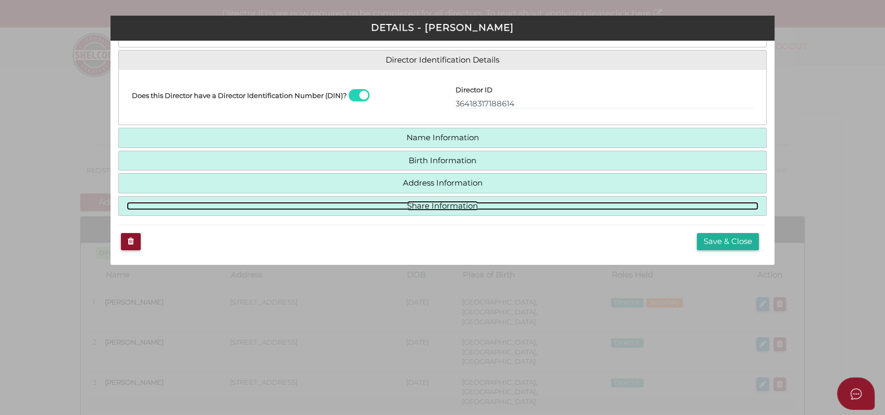
drag, startPoint x: 466, startPoint y: 204, endPoint x: 389, endPoint y: 194, distance: 77.8
click at [464, 203] on link "Share Information" at bounding box center [443, 206] width 632 height 9
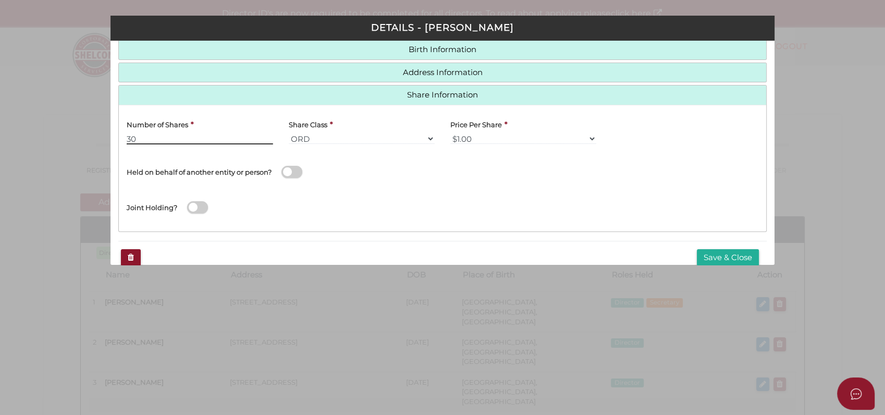
drag, startPoint x: 145, startPoint y: 133, endPoint x: -3, endPoint y: 35, distance: 177.2
click at [0, 35] on html "Shelcom is loading Processing Payment...Please Wait... Director ID's are now re…" at bounding box center [442, 207] width 885 height 415
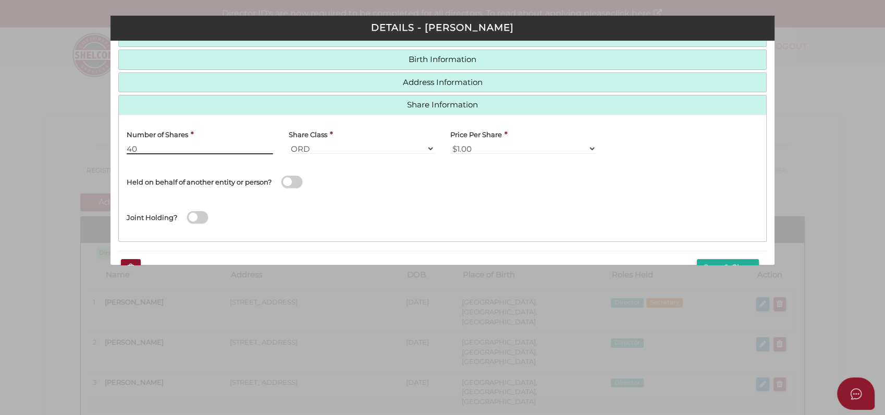
type input "40"
click at [705, 262] on button "Save & Close" at bounding box center [728, 267] width 62 height 17
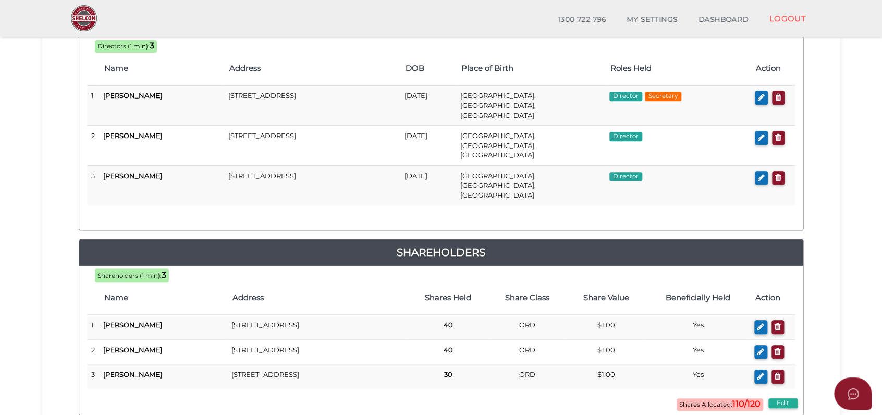
scroll to position [280, 0]
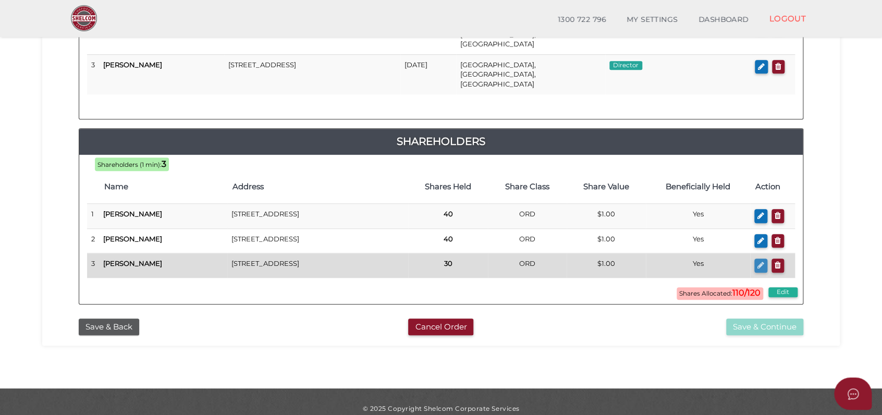
click at [759, 261] on icon "button" at bounding box center [760, 265] width 7 height 8
checkbox input "true"
type input "36015115920655"
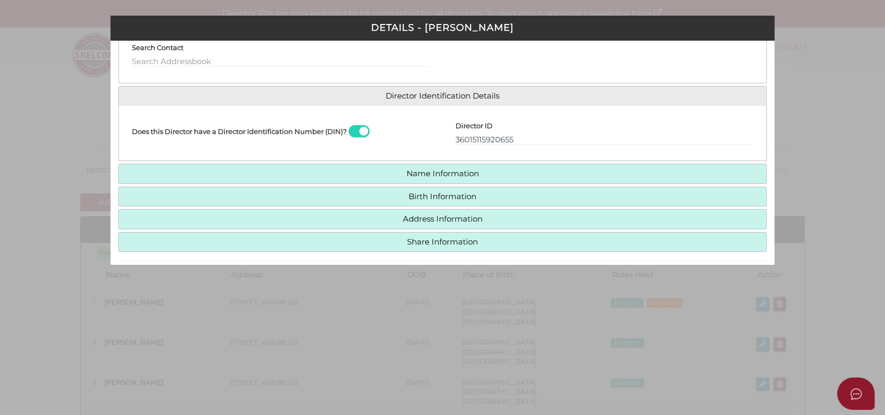
scroll to position [150, 0]
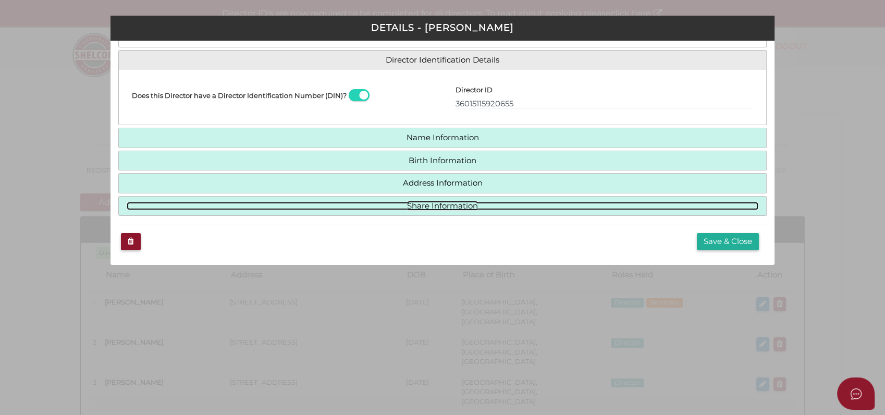
click at [454, 206] on link "Share Information" at bounding box center [443, 206] width 632 height 9
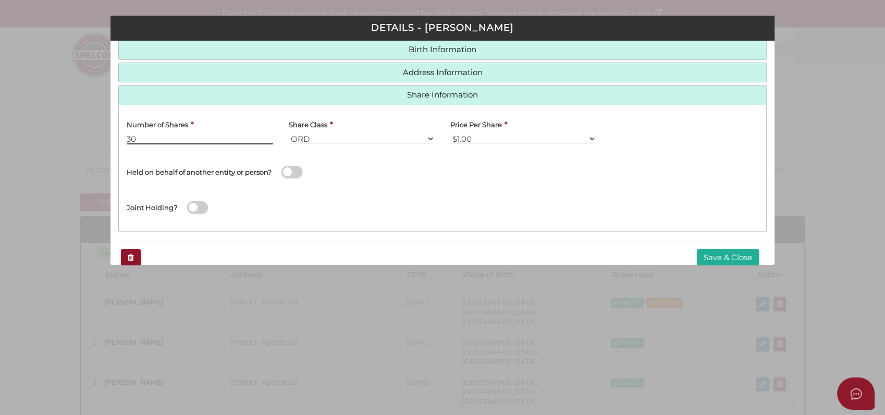
drag, startPoint x: 149, startPoint y: 135, endPoint x: -3, endPoint y: 114, distance: 153.1
click at [0, 114] on html "Shelcom is loading Processing Payment...Please Wait... Director ID's are now re…" at bounding box center [442, 207] width 885 height 415
type input "40"
click at [719, 261] on button "Save & Close" at bounding box center [728, 257] width 62 height 17
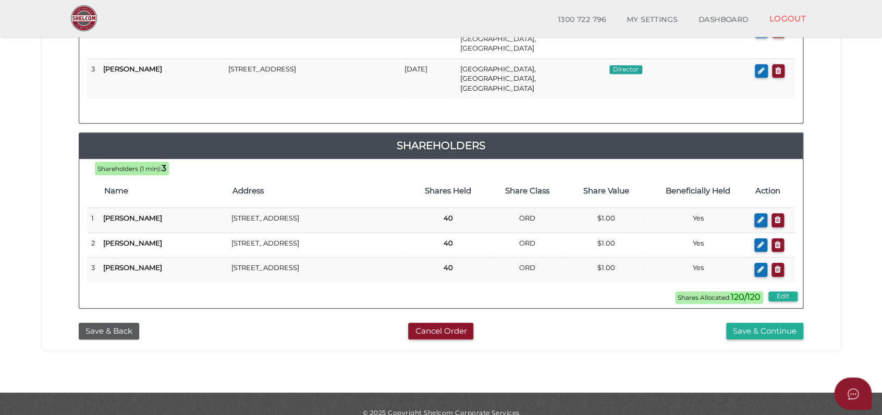
scroll to position [280, 0]
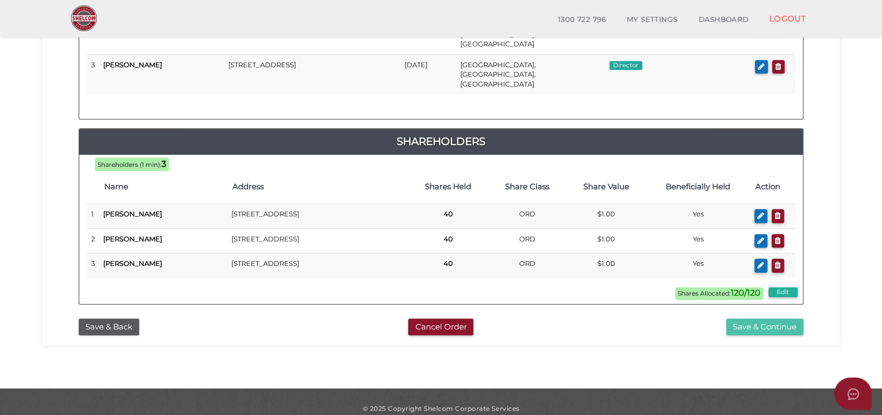
click at [788, 318] on button "Save & Continue" at bounding box center [764, 326] width 77 height 17
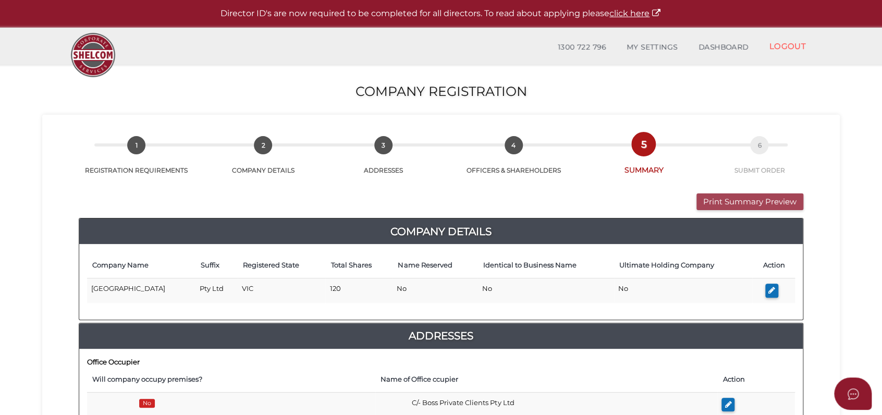
click at [784, 207] on button "Print Summary Preview" at bounding box center [749, 201] width 107 height 17
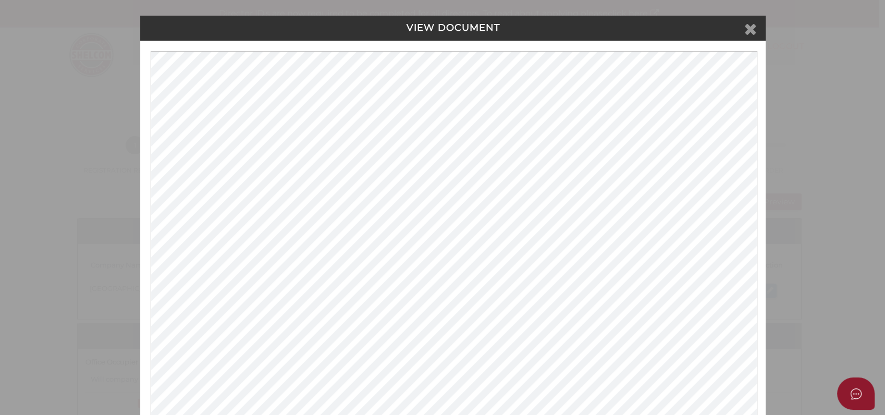
click at [747, 25] on icon at bounding box center [750, 29] width 13 height 16
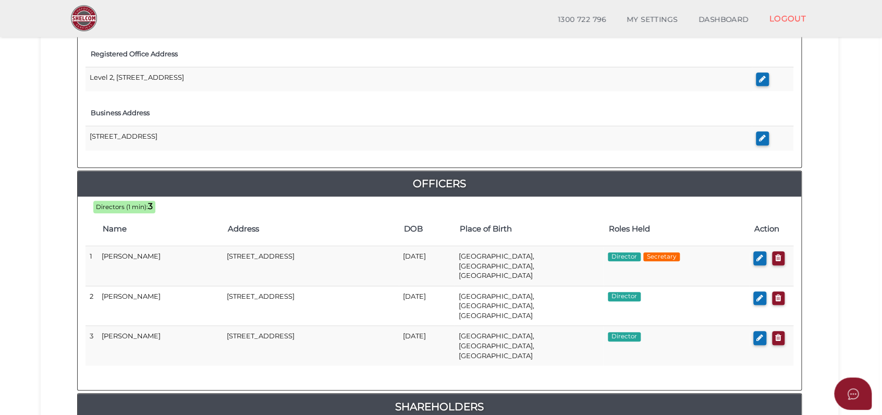
scroll to position [610, 0]
